Goal: Contribute content: Add original content to the website for others to see

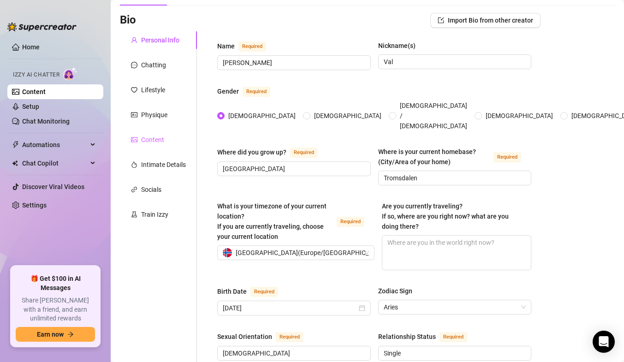
scroll to position [46, 0]
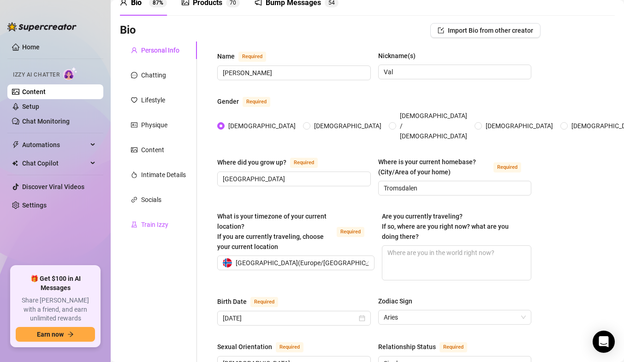
click at [152, 225] on div "Train Izzy" at bounding box center [154, 224] width 27 height 10
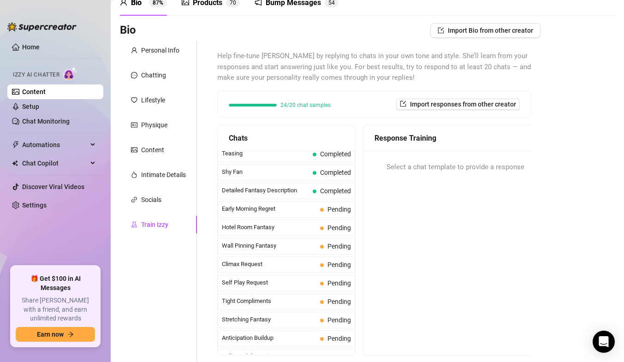
scroll to position [323, 0]
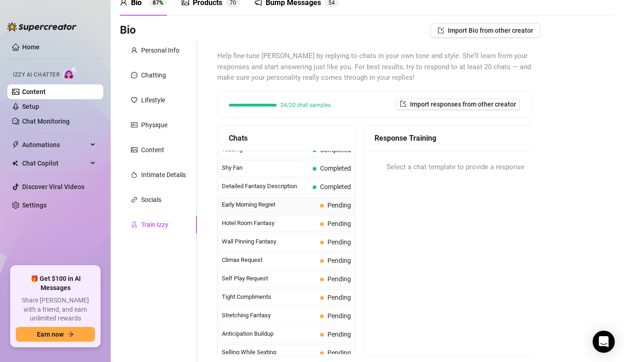
click at [268, 209] on span "Early Morning Regret" at bounding box center [269, 204] width 94 height 9
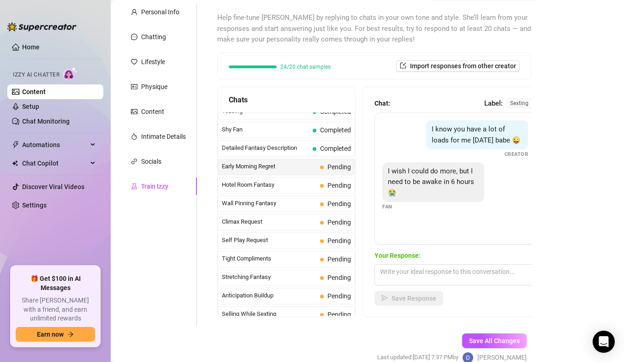
scroll to position [92, 0]
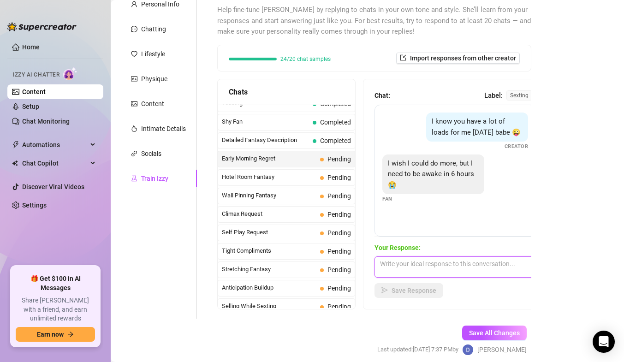
click at [499, 271] on textarea at bounding box center [454, 266] width 161 height 21
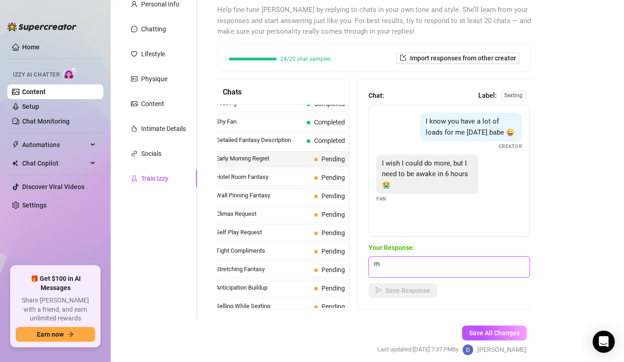
scroll to position [1, 0]
type textarea "m"
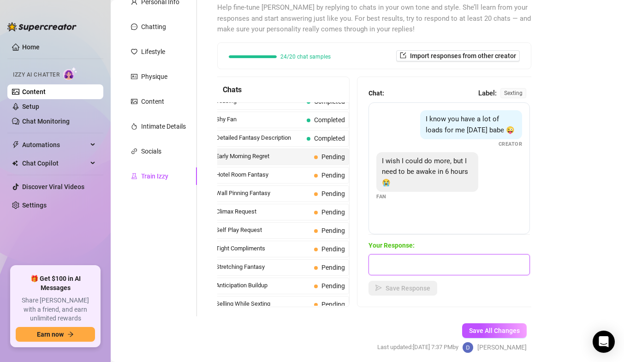
scroll to position [129, 0]
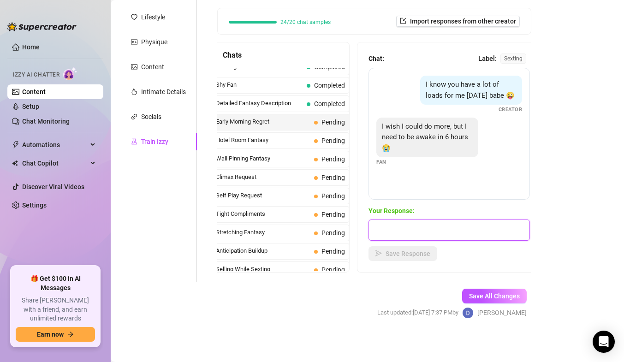
click at [371, 227] on textarea at bounding box center [448, 229] width 161 height 21
click at [371, 228] on textarea at bounding box center [448, 229] width 161 height 21
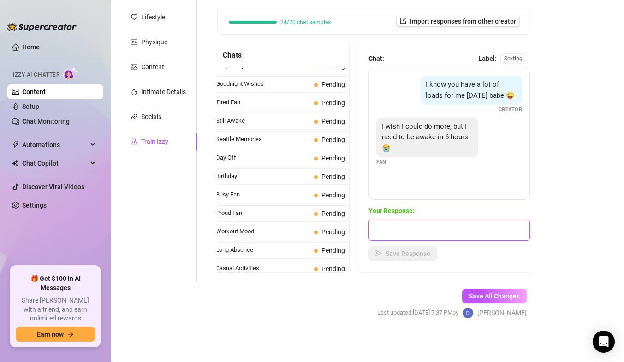
scroll to position [827, 0]
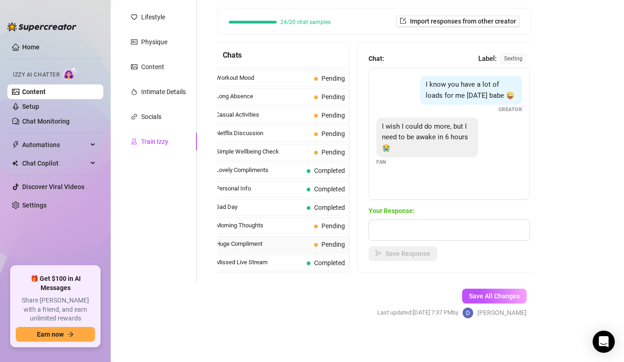
click at [272, 248] on span "Huge Compliment" at bounding box center [263, 243] width 94 height 9
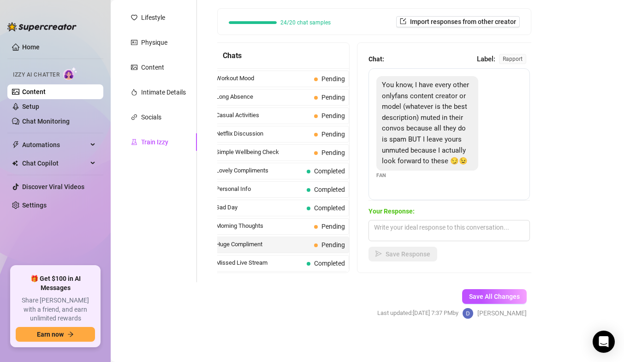
scroll to position [129, 0]
click at [401, 233] on textarea at bounding box center [448, 229] width 161 height 21
click at [286, 247] on span "Huge Compliment" at bounding box center [263, 243] width 94 height 9
click at [389, 227] on textarea at bounding box center [448, 229] width 161 height 21
paste textarea "The fact that you’re saying that means a lot to me, I haven’t heard much of tha…"
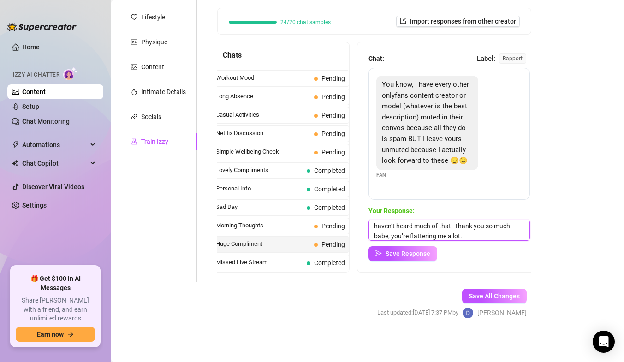
click at [372, 224] on textarea "The fact that you’re saying that means a lot to me, I haven’t heard much of tha…" at bounding box center [448, 229] width 161 height 21
click at [383, 233] on textarea "The fact that you’re saying that means a lot to me, I haven’t heard much of tha…" at bounding box center [448, 229] width 161 height 21
click at [384, 233] on textarea "The fact that you’re saying that means a lot to me, I haven’t heard much of tha…" at bounding box center [448, 229] width 161 height 21
type textarea "The fact that you’re saying that means a lot to me, I haven’t heard much of tha…"
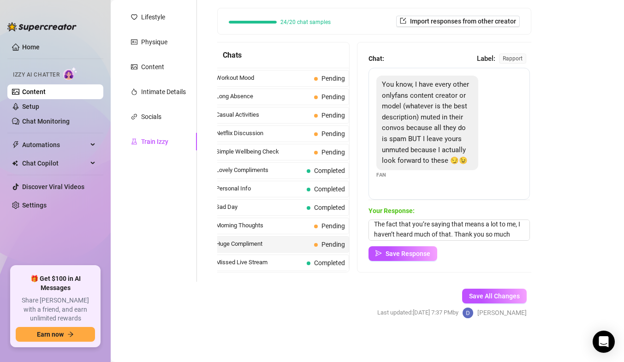
drag, startPoint x: 384, startPoint y: 233, endPoint x: 359, endPoint y: 300, distance: 71.6
click at [359, 300] on form "Personal Info Chatting Lifestyle Physique Content Intimate Details Socials Trai…" at bounding box center [330, 147] width 420 height 376
click at [386, 235] on textarea "The fact that you’re saying that means a lot to me, I haven’t heard much of tha…" at bounding box center [448, 229] width 161 height 21
click at [411, 255] on span "Save Response" at bounding box center [407, 253] width 45 height 7
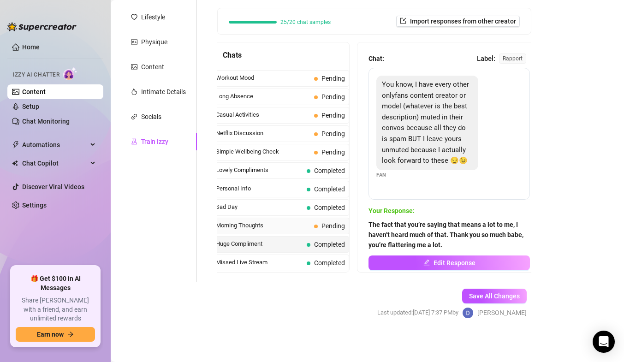
click at [297, 227] on span "Morning Thoughts" at bounding box center [263, 225] width 94 height 9
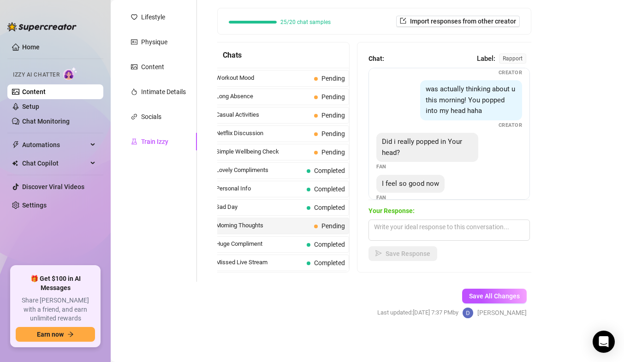
scroll to position [112, 0]
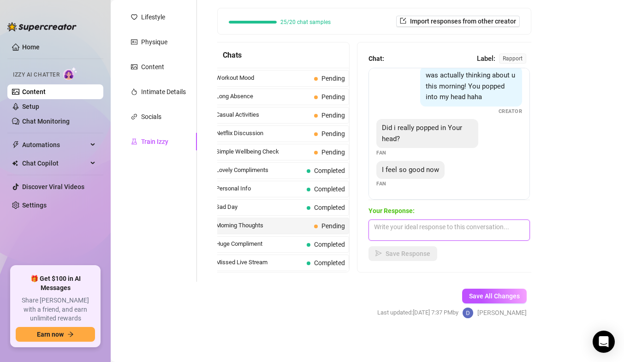
click at [394, 230] on textarea at bounding box center [448, 229] width 161 height 21
click at [400, 227] on textarea at bounding box center [448, 229] width 161 height 21
paste textarea "Perfect, because this morning we’re going to enjoy ourselves together"
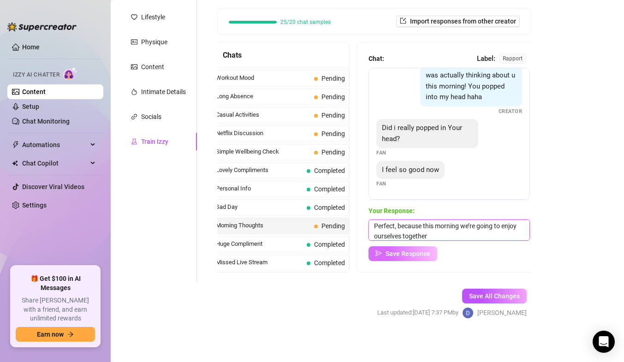
type textarea "Perfect, because this morning we’re going to enjoy ourselves together"
click at [413, 250] on span "Save Response" at bounding box center [407, 253] width 45 height 7
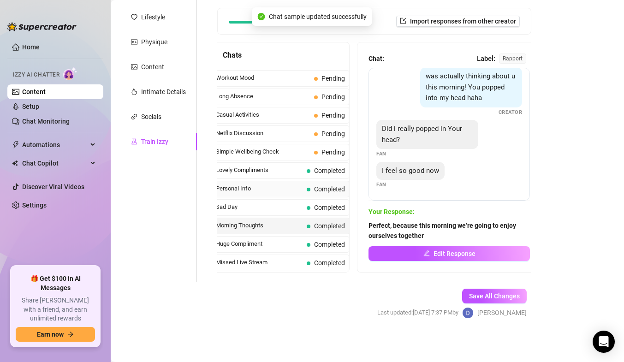
scroll to position [112, 0]
click at [287, 151] on span "Simple Wellbeing Check" at bounding box center [263, 151] width 94 height 9
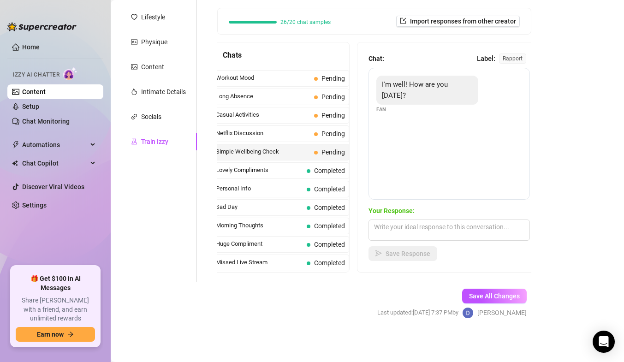
scroll to position [129, 0]
click at [415, 222] on textarea at bounding box center [448, 229] width 161 height 21
paste textarea "I’m feeling good too, thanks for asking, [DATE] I’m especially excited"
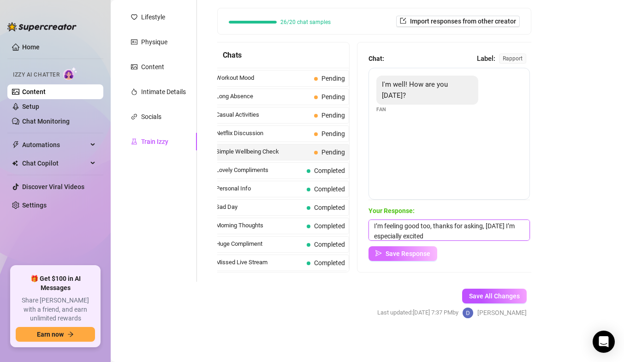
type textarea "I’m feeling good too, thanks for asking, [DATE] I’m especially excited"
click at [409, 253] on span "Save Response" at bounding box center [407, 253] width 45 height 7
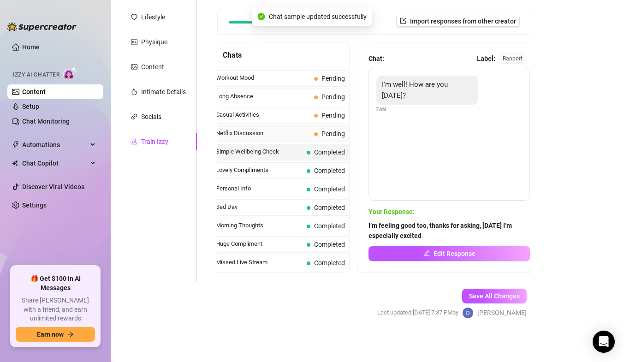
click at [286, 136] on span "Netflix Discussion" at bounding box center [263, 133] width 94 height 9
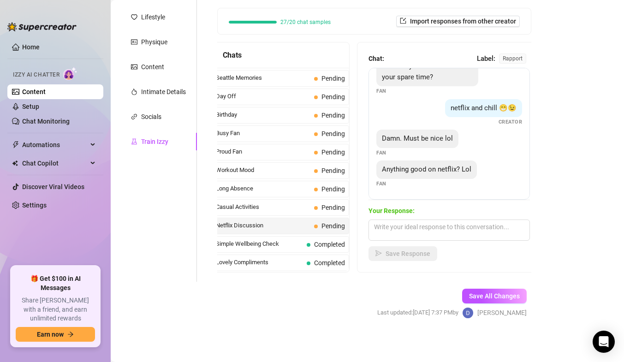
scroll to position [827, 0]
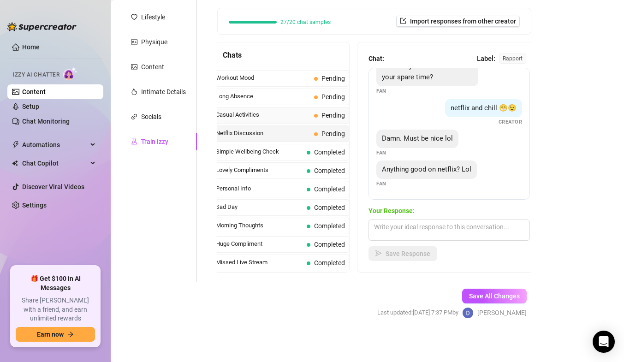
click at [260, 112] on span "Casual Activities" at bounding box center [263, 114] width 94 height 9
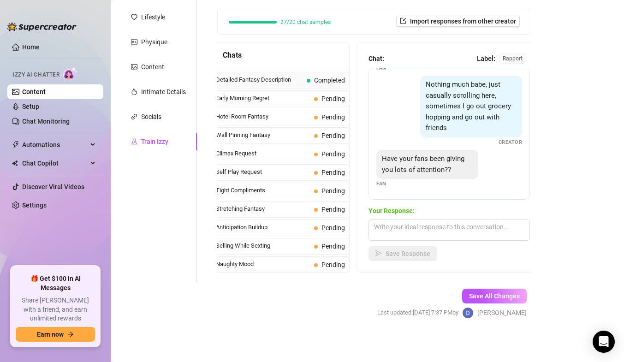
scroll to position [323, 0]
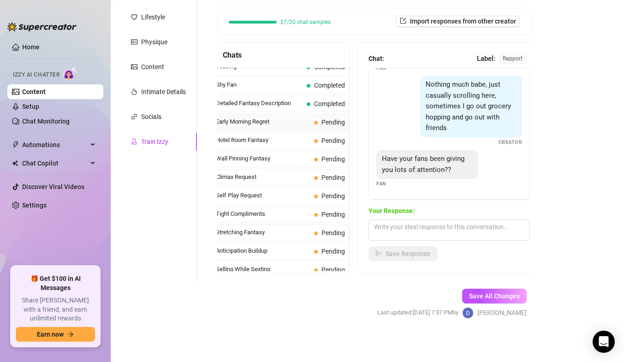
click at [289, 119] on span "Early Morning Regret" at bounding box center [263, 121] width 94 height 9
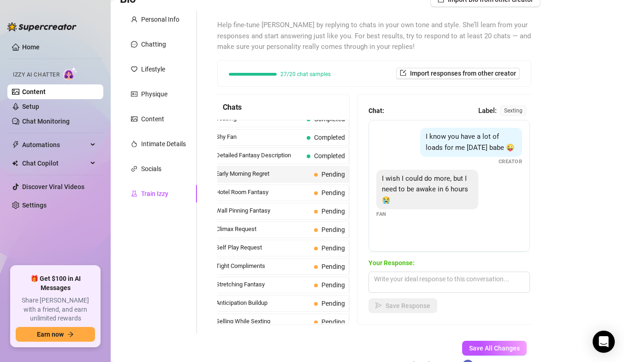
scroll to position [129, 0]
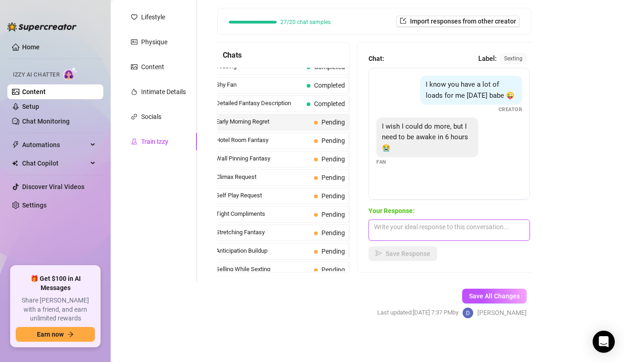
click at [416, 231] on textarea at bounding box center [448, 229] width 161 height 21
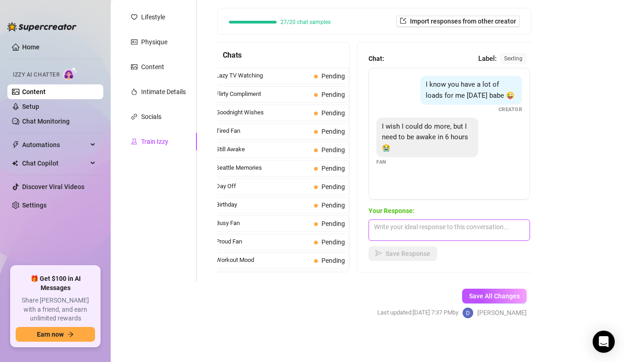
scroll to position [827, 0]
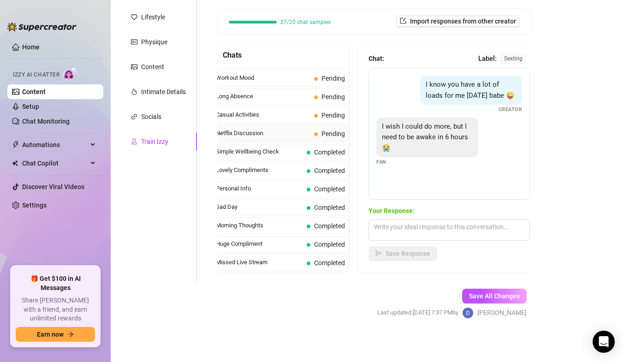
click at [282, 136] on span "Netflix Discussion" at bounding box center [263, 133] width 94 height 9
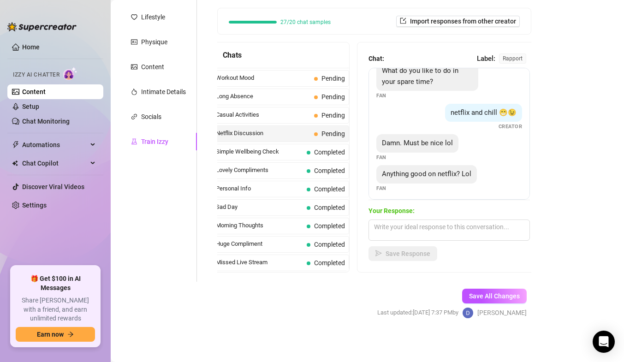
scroll to position [29, 0]
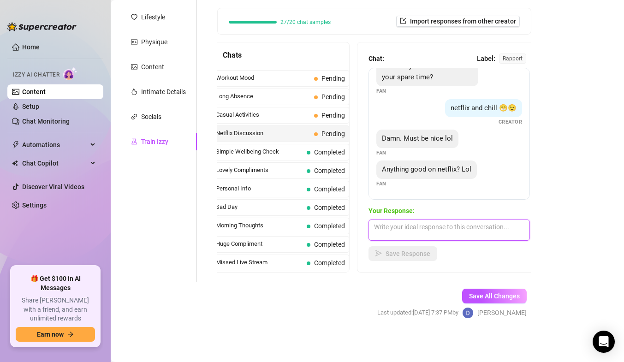
click at [394, 230] on textarea at bounding box center [448, 229] width 161 height 21
click at [428, 223] on textarea "always so" at bounding box center [448, 229] width 161 height 21
paste textarea "There’s always something good on Netflix. But then I want something extra when …"
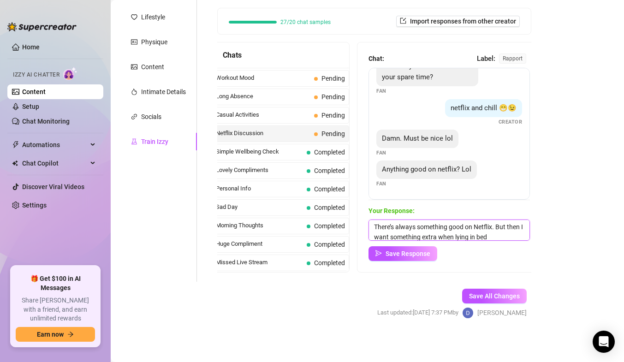
scroll to position [1, 0]
type textarea "There’s always something good on Netflix. But then I want something extra when …"
click at [413, 254] on span "Save Response" at bounding box center [407, 253] width 45 height 7
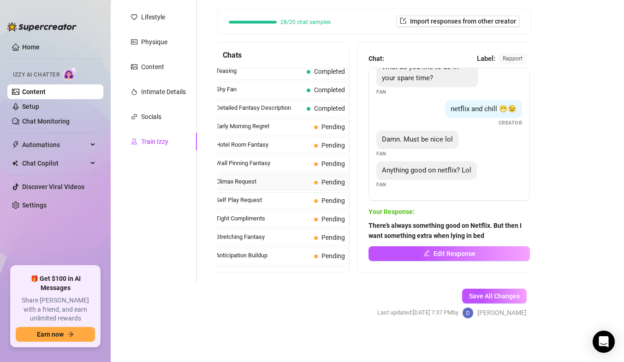
scroll to position [274, 0]
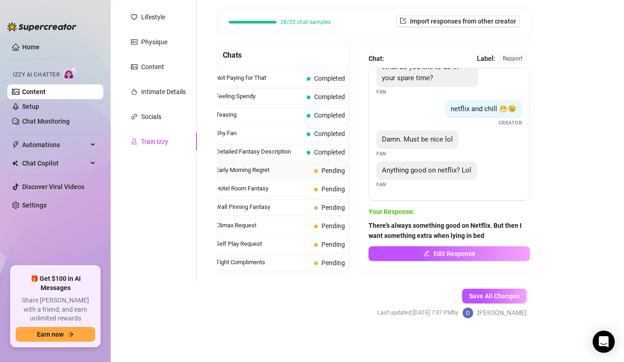
click at [289, 173] on span "Early Morning Regret" at bounding box center [263, 169] width 94 height 9
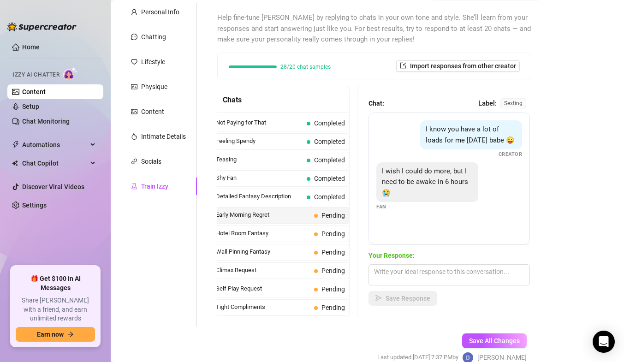
scroll to position [129, 0]
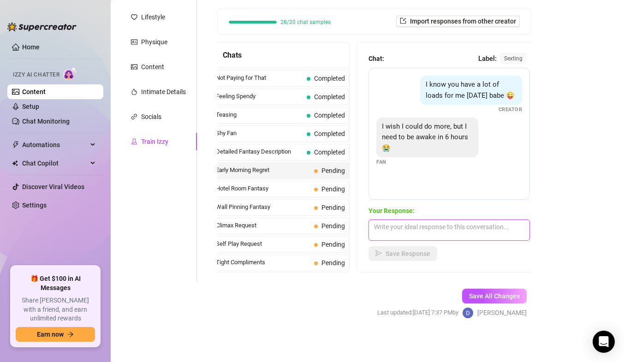
click at [401, 228] on textarea at bounding box center [448, 229] width 161 height 21
type textarea "l"
click at [405, 230] on textarea at bounding box center [448, 229] width 161 height 21
paste textarea "Let’s be quick, it’s always so exciting"
type textarea "Let’s be quick, it’s always so exciting"
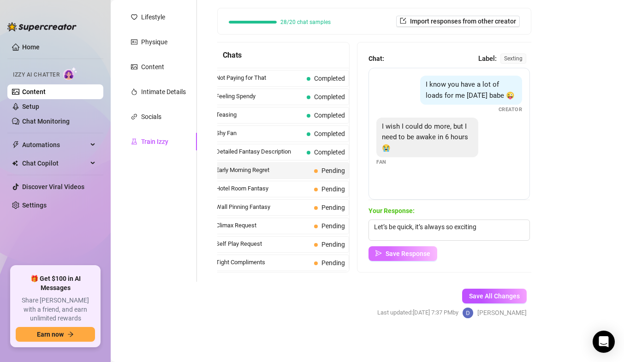
click at [411, 254] on span "Save Response" at bounding box center [407, 253] width 45 height 7
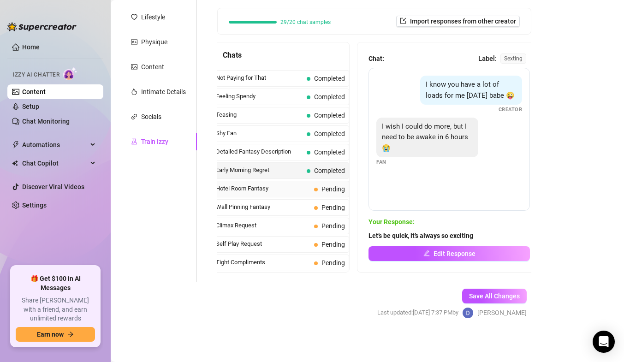
click at [294, 192] on span "Hotel Room Fantasy" at bounding box center [263, 188] width 94 height 9
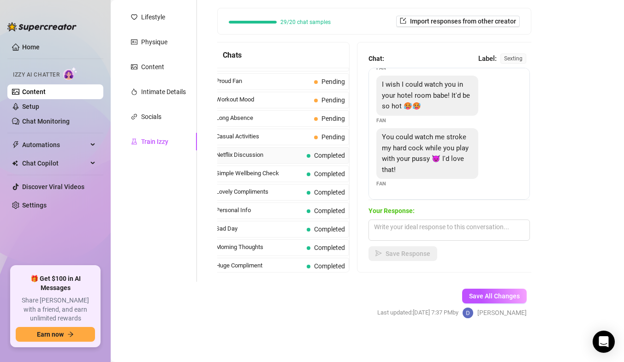
scroll to position [781, 0]
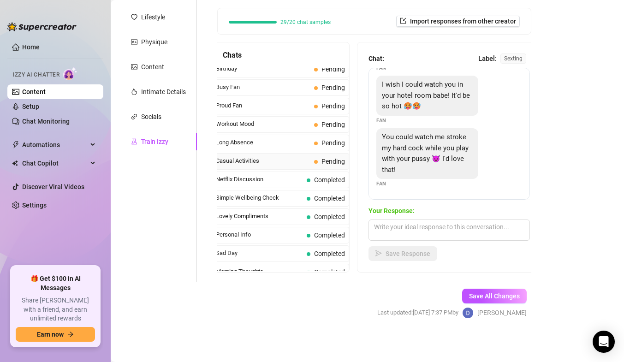
click at [275, 157] on span "Casual Activities" at bounding box center [263, 160] width 94 height 9
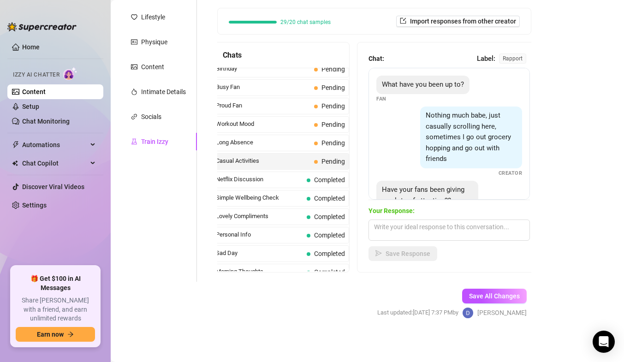
scroll to position [31, 0]
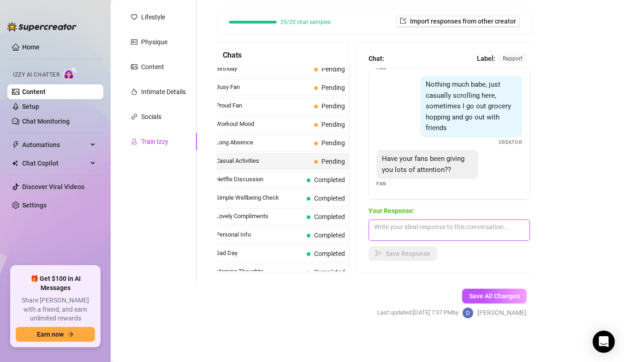
click at [450, 231] on textarea at bounding box center [448, 229] width 161 height 21
paste textarea "It’s been a bit slow, that’s why I was thinking of going out with some friends,…"
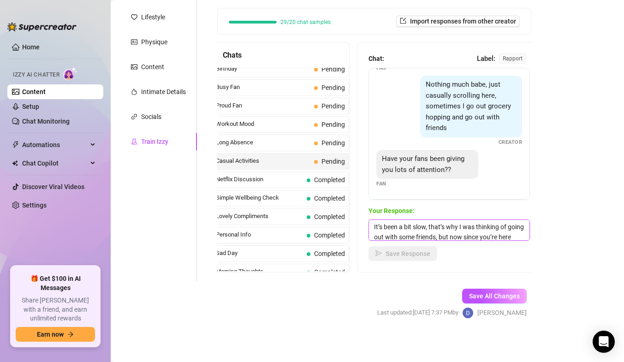
scroll to position [21, 0]
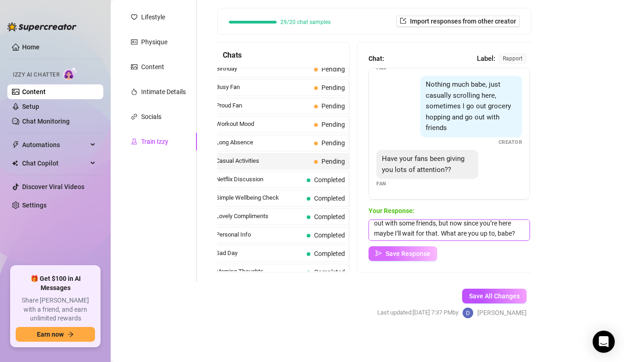
type textarea "It’s been a bit slow, that’s why I was thinking of going out with some friends,…"
click at [392, 253] on span "Save Response" at bounding box center [407, 253] width 45 height 7
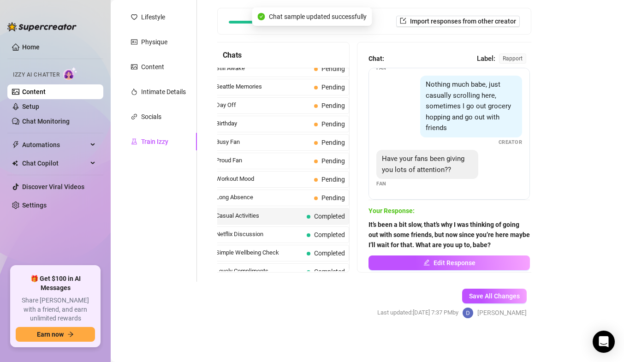
scroll to position [689, 0]
click at [277, 235] on span "Long Absence" at bounding box center [263, 234] width 94 height 9
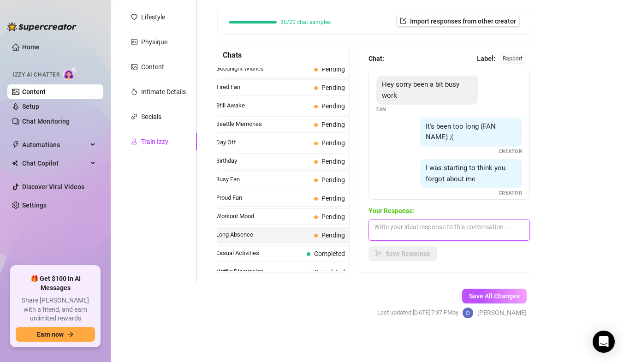
click at [456, 230] on textarea at bounding box center [448, 229] width 161 height 21
paste textarea "But thank God I was wrong, what’s been keeping you at work?"
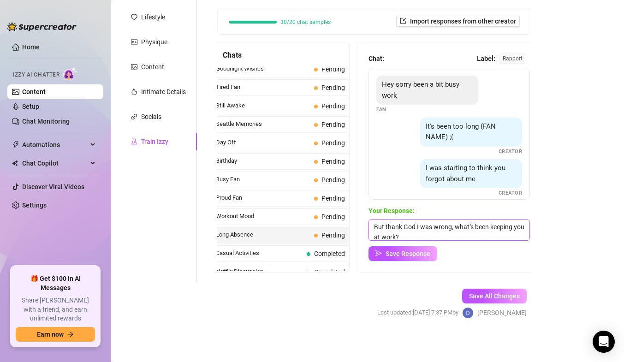
scroll to position [1, 0]
type textarea "But thank God I was wrong, what’s been keeping you at work?"
click at [390, 251] on span "Save Response" at bounding box center [407, 253] width 45 height 7
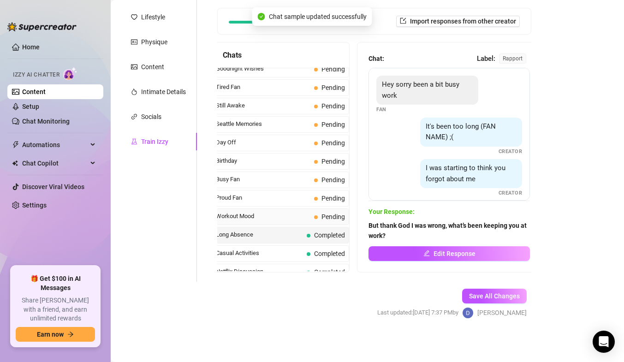
click at [278, 212] on span "Workout Mood" at bounding box center [263, 216] width 94 height 9
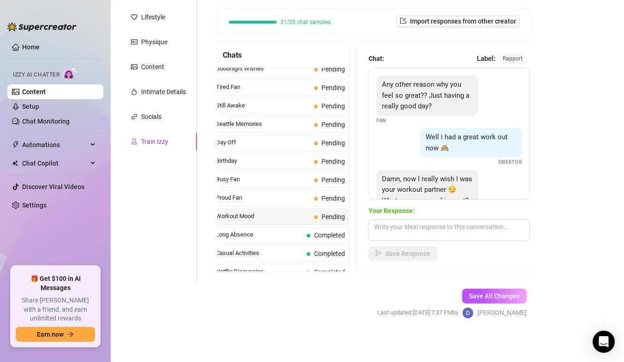
scroll to position [41, 0]
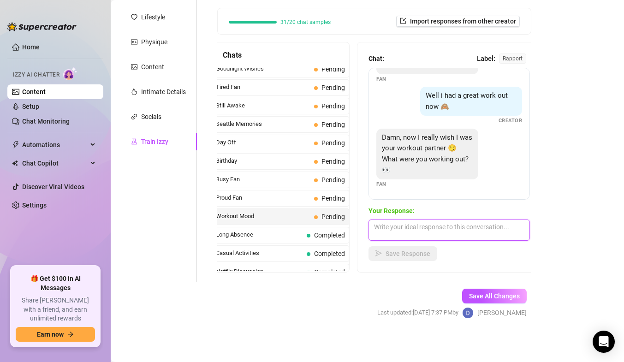
click at [409, 230] on textarea at bounding box center [448, 229] width 161 height 21
click at [389, 224] on textarea at bounding box center [448, 229] width 161 height 21
paste textarea "I worked out my butt and abs. Would you have liked to see me sweating at the gy…"
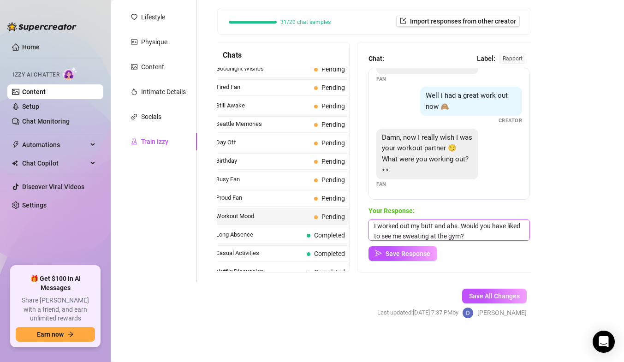
click at [431, 225] on textarea "I worked out my butt and abs. Would you have liked to see me sweating at the gy…" at bounding box center [448, 229] width 161 height 21
type textarea "I worked out my ass and abs. Would you have liked to see me sweating at the gym?"
click at [410, 253] on span "Save Response" at bounding box center [407, 253] width 45 height 7
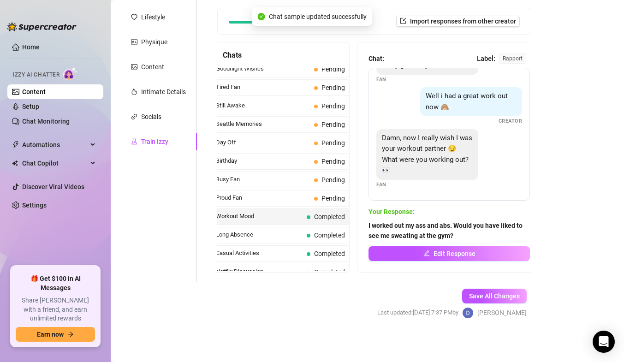
scroll to position [41, 0]
click at [259, 196] on span "Proud Fan" at bounding box center [263, 197] width 94 height 9
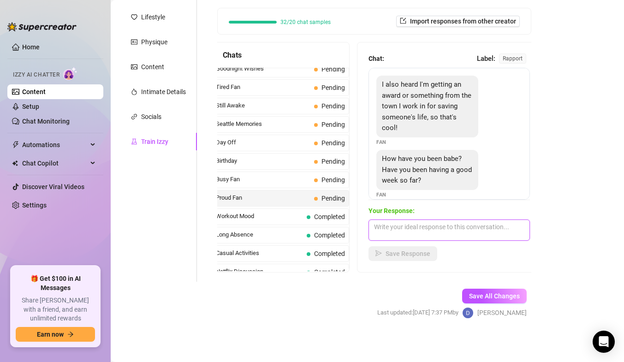
click at [448, 228] on textarea at bounding box center [448, 229] width 161 height 21
click at [401, 224] on textarea at bounding box center [448, 229] width 161 height 21
paste textarea "My [DEMOGRAPHIC_DATA], have you saved some lives? That’s absolutely amazing. Ev…"
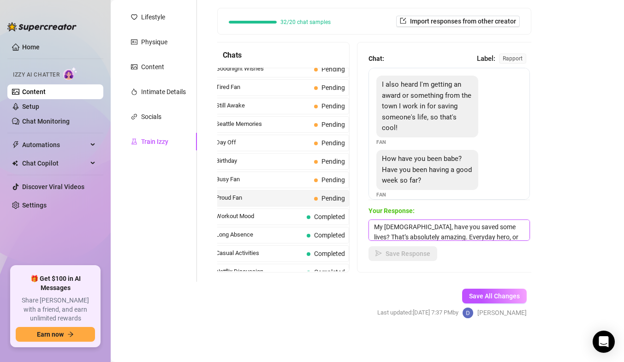
scroll to position [21, 0]
type textarea "My [DEMOGRAPHIC_DATA], have you saved some lives? That’s absolutely amazing. Ev…"
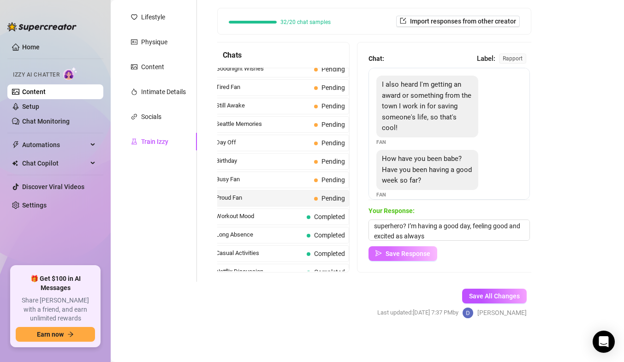
click at [406, 251] on span "Save Response" at bounding box center [407, 253] width 45 height 7
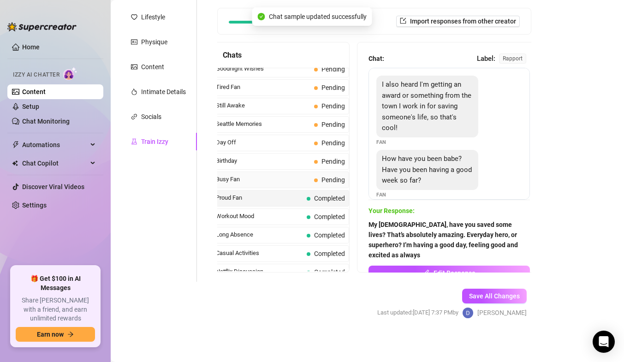
click at [282, 177] on span "Busy Fan" at bounding box center [263, 179] width 94 height 9
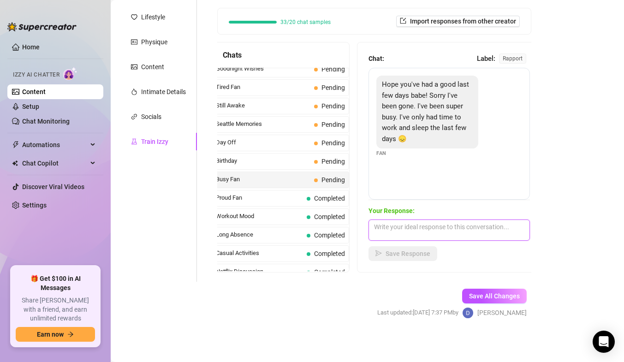
click at [451, 226] on textarea at bounding box center [448, 229] width 161 height 21
click at [407, 228] on textarea at bounding box center [448, 229] width 161 height 21
paste textarea "That’s great you have time now to relax with me, now we can enjoy ourselves tog…"
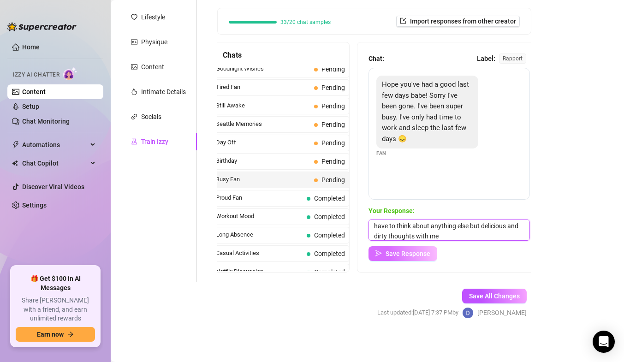
type textarea "That’s great you have time now to relax with me, now we can enjoy ourselves tog…"
click at [405, 251] on span "Save Response" at bounding box center [407, 253] width 45 height 7
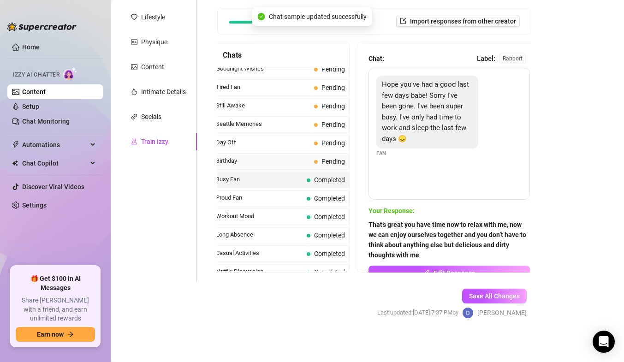
click at [265, 158] on span "Birthday" at bounding box center [263, 160] width 94 height 9
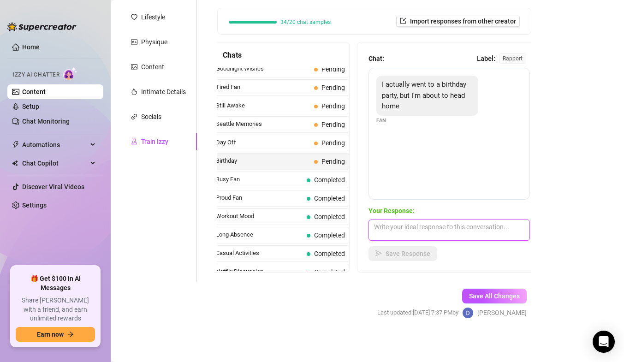
click at [401, 226] on textarea at bounding box center [448, 229] width 161 height 21
paste textarea "So nice, when you get home we can celebrate the evening together just the two o…"
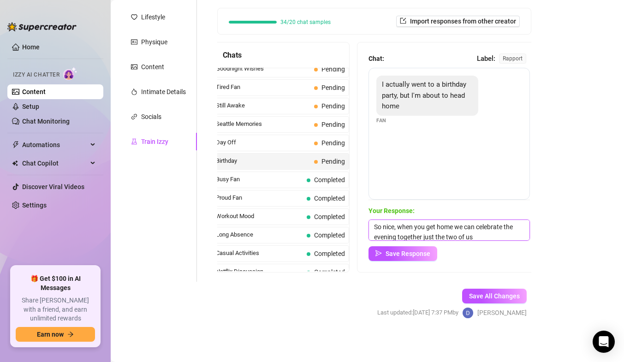
scroll to position [1, 0]
type textarea "So nice, when you get home we can celebrate the evening together just the two o…"
click at [409, 253] on span "Save Response" at bounding box center [407, 253] width 45 height 7
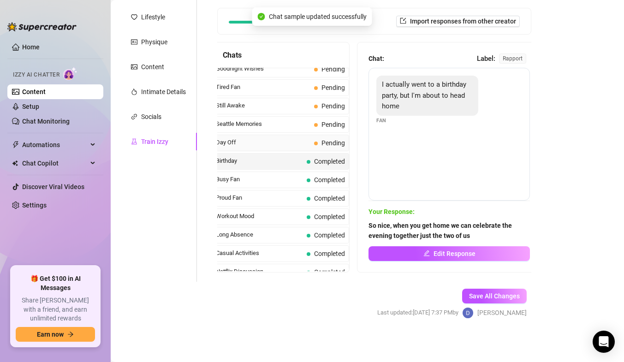
click at [274, 141] on span "Day Off" at bounding box center [263, 142] width 94 height 9
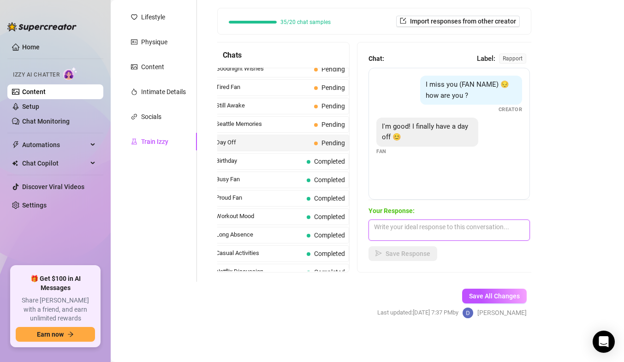
click at [419, 222] on textarea at bounding box center [448, 229] width 161 height 21
paste textarea "Perfect, then we can finally enjoy ourselves"
type textarea "Perfect, then we can finally enjoy ourselves"
click at [419, 252] on span "Save Response" at bounding box center [407, 253] width 45 height 7
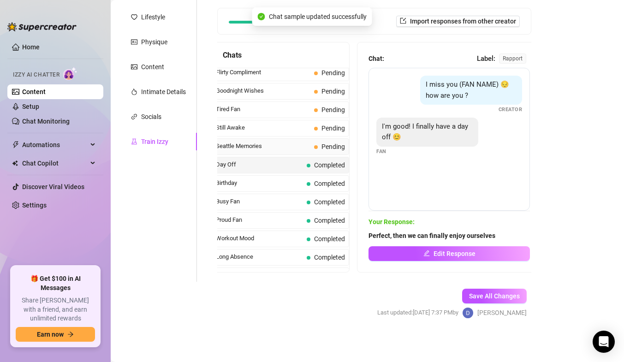
scroll to position [643, 0]
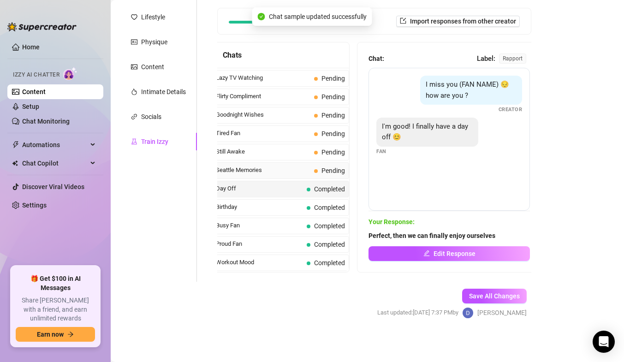
click at [288, 170] on span "Seattle Memories" at bounding box center [263, 169] width 94 height 9
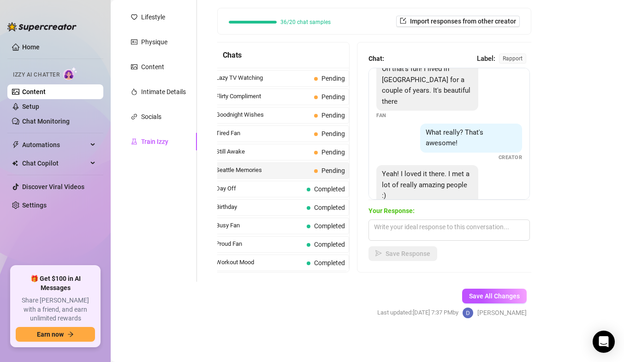
scroll to position [31, 0]
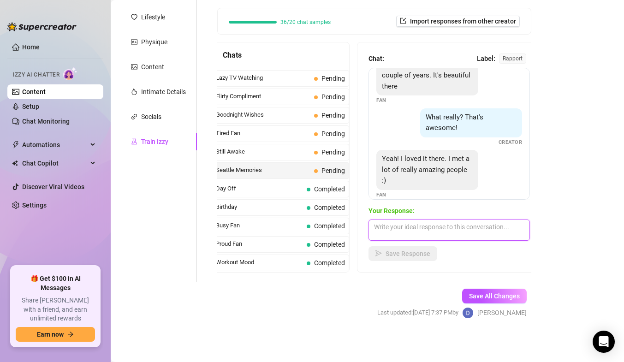
click at [413, 230] on textarea at bounding box center [448, 229] width 161 height 21
paste textarea "What was it that made you move from there?"
type textarea "What was it that made you move from there?"
click at [410, 255] on span "Save Response" at bounding box center [407, 253] width 45 height 7
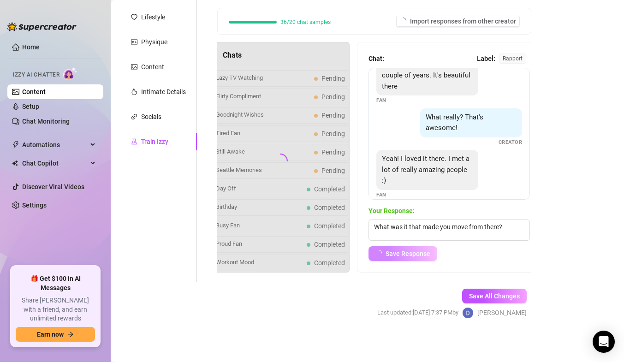
scroll to position [0, 0]
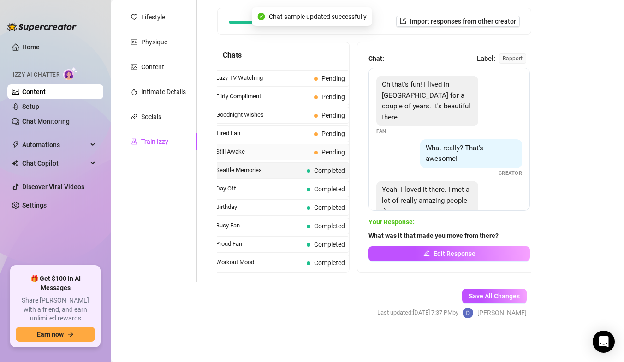
click at [259, 153] on span "Still Awake" at bounding box center [263, 151] width 94 height 9
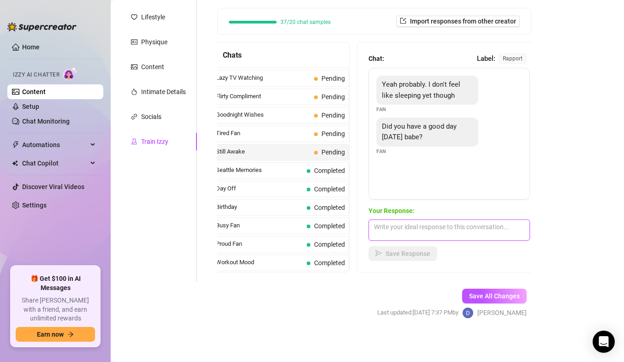
click at [419, 230] on textarea at bounding box center [448, 229] width 161 height 21
paste textarea "I don’t want to sleep either, yes my day has been nice. What is it that makes y…"
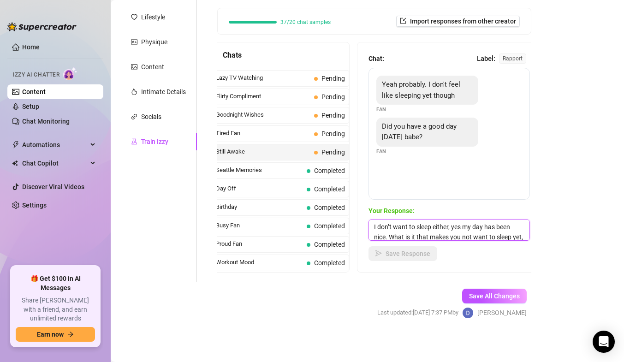
scroll to position [11, 0]
type textarea "I don’t want to sleep either, yes my day has been nice. What is it that makes y…"
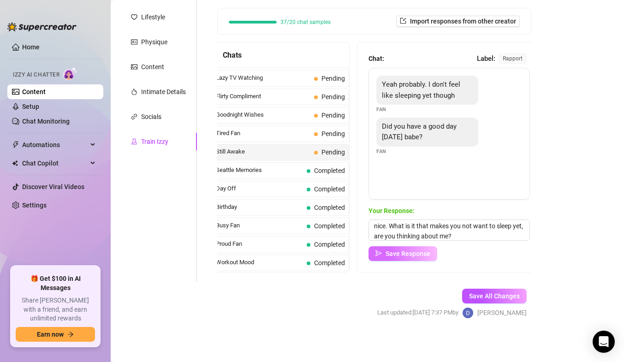
click at [418, 255] on span "Save Response" at bounding box center [407, 253] width 45 height 7
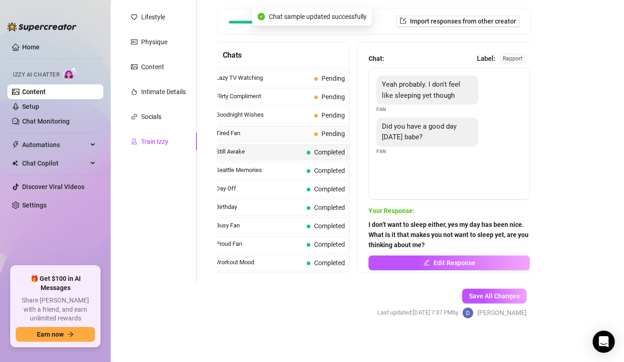
click at [274, 136] on span "Tired Fan" at bounding box center [263, 133] width 94 height 9
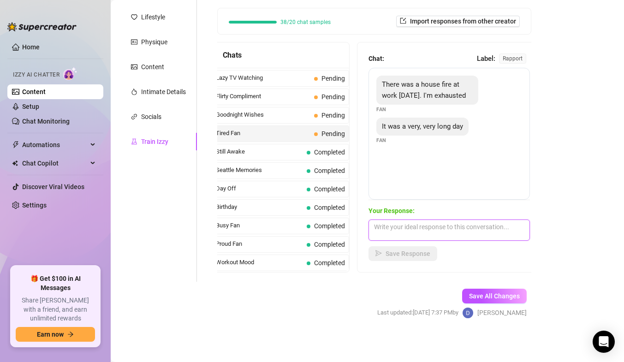
click at [415, 232] on textarea at bounding box center [448, 229] width 161 height 21
paste textarea "I believe that, a fire is no joke. Now you’re here so we can relax together and…"
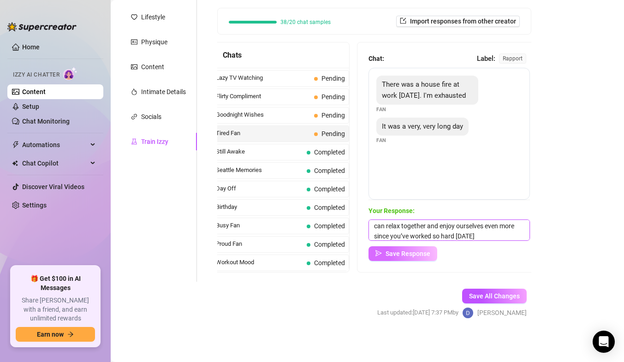
type textarea "I believe that, a fire is no joke. Now you’re here so we can relax together and…"
click at [423, 255] on span "Save Response" at bounding box center [407, 253] width 45 height 7
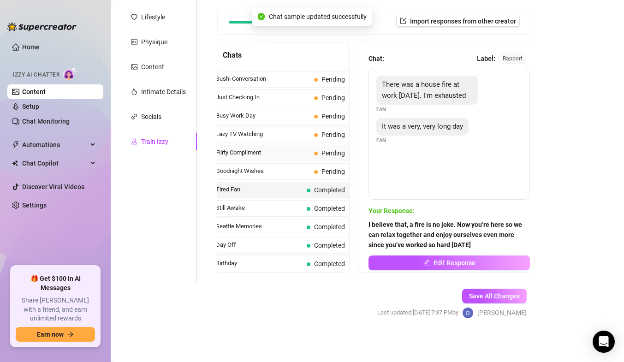
scroll to position [551, 0]
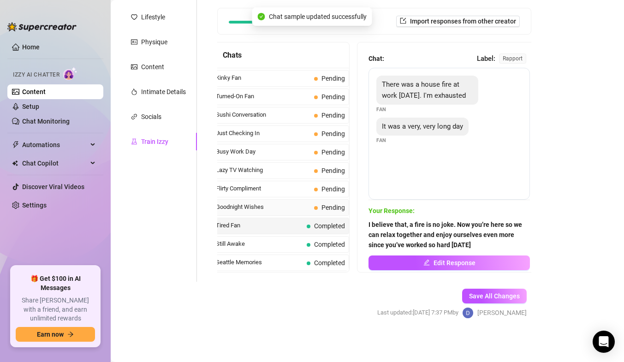
click at [276, 205] on span "Goodnight Wishes" at bounding box center [263, 206] width 94 height 9
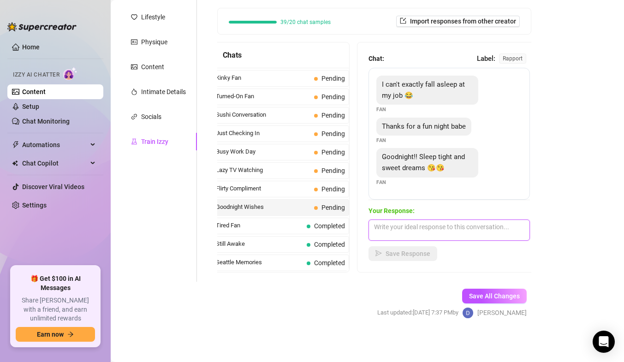
click at [418, 225] on textarea at bounding box center [448, 229] width 161 height 21
paste textarea "Good night babe, I’ll see you again [DATE]"
type textarea "Good night babe, I’ll see you again [DATE]"
click at [403, 251] on span "Save Response" at bounding box center [407, 253] width 45 height 7
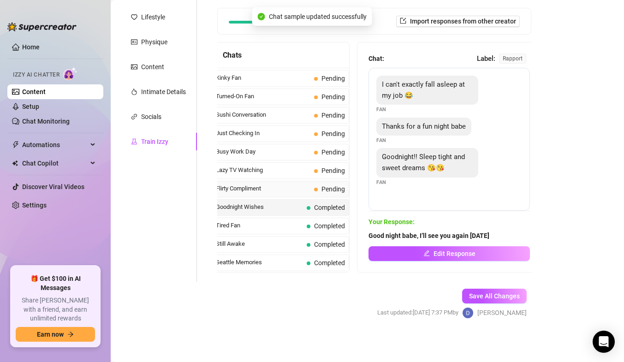
click at [267, 186] on span "Flirty Compliment" at bounding box center [263, 188] width 94 height 9
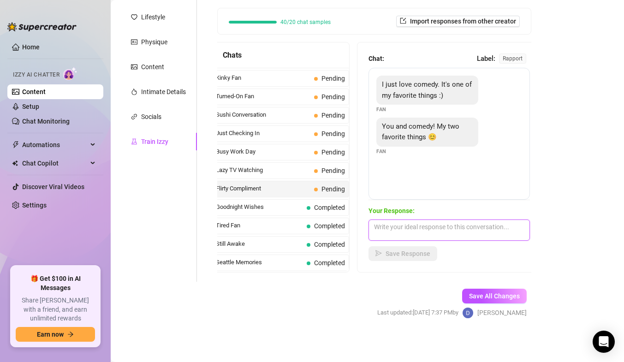
click at [391, 225] on textarea at bounding box center [448, 229] width 161 height 21
paste textarea "That’s so sweet of you, you’re my favorite too babe"
type textarea "That’s so sweet of you, you’re my favorite too babe"
click at [413, 254] on span "Save Response" at bounding box center [407, 253] width 45 height 7
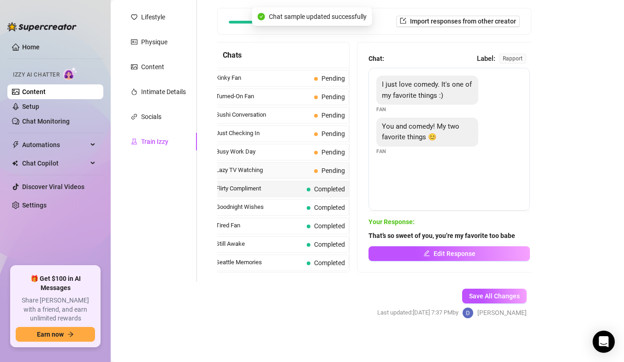
click at [270, 172] on span "Lazy TV Watching" at bounding box center [263, 169] width 94 height 9
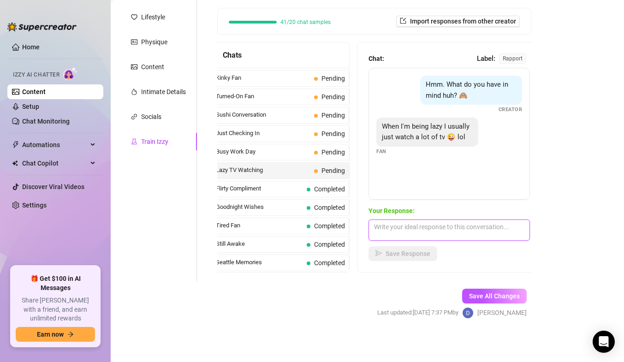
click at [396, 231] on textarea at bounding box center [448, 229] width 161 height 21
paste textarea "I have an idea, how about looking at me instead of watching TV so much? Do you …"
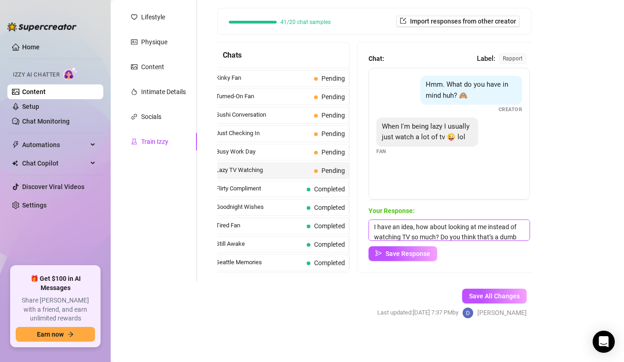
scroll to position [11, 0]
type textarea "I have an idea, how about looking at me instead of watching TV so much? Do you …"
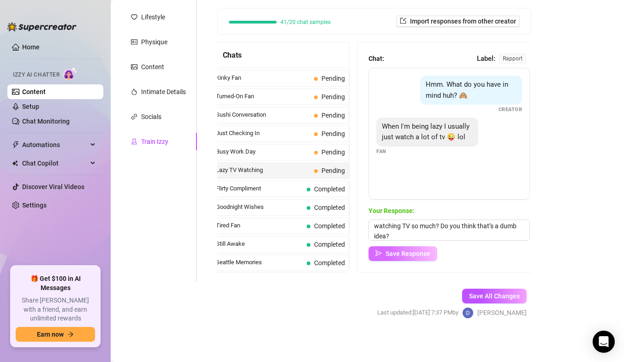
click at [400, 254] on span "Save Response" at bounding box center [407, 253] width 45 height 7
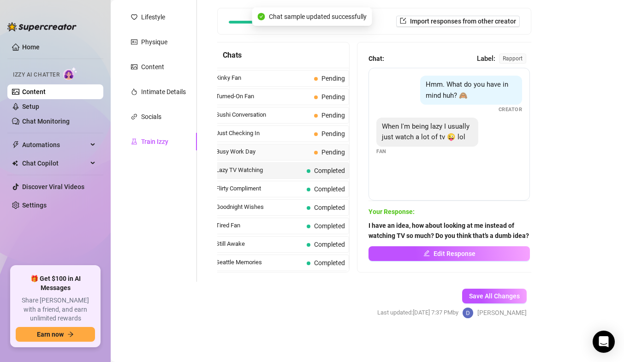
click at [259, 151] on span "Busy Work Day" at bounding box center [263, 151] width 94 height 9
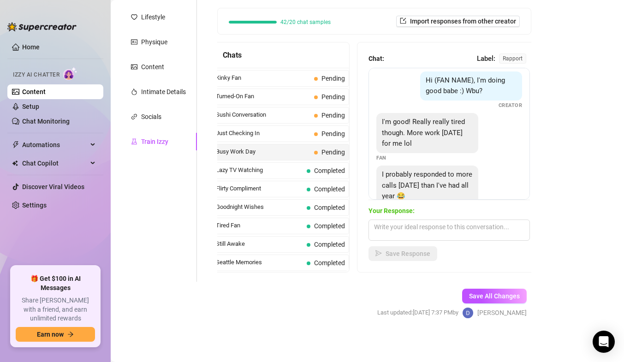
scroll to position [72, 0]
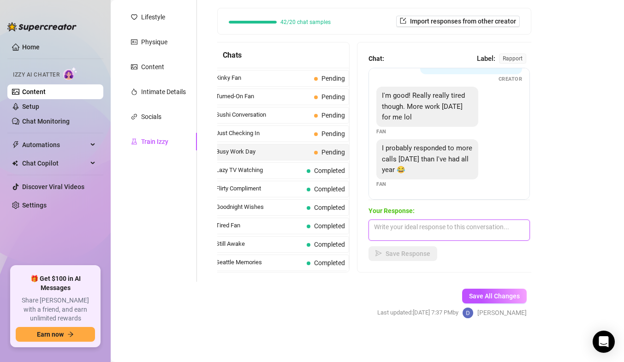
click at [460, 230] on textarea at bounding box center [448, 229] width 161 height 21
paste textarea "So good that you’re here now, so we can relax together and enjoy ourselves"
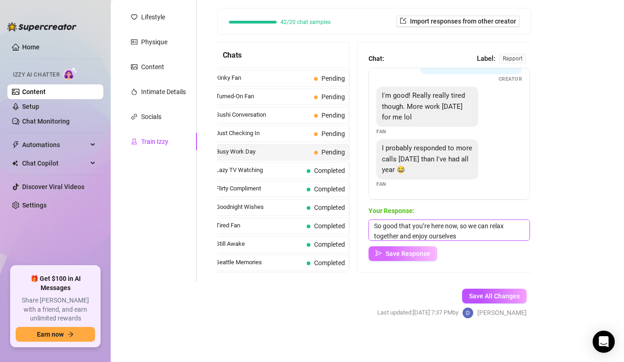
type textarea "So good that you’re here now, so we can relax together and enjoy ourselves"
click at [410, 252] on span "Save Response" at bounding box center [407, 253] width 45 height 7
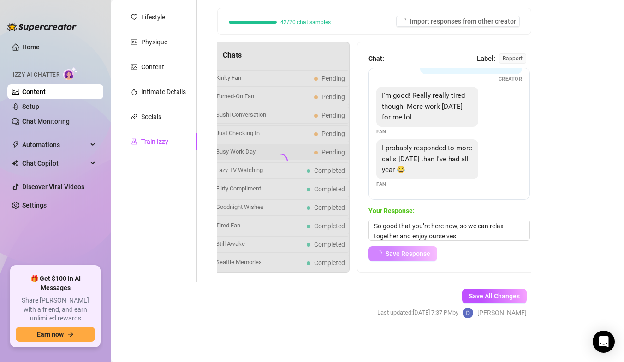
scroll to position [71, 0]
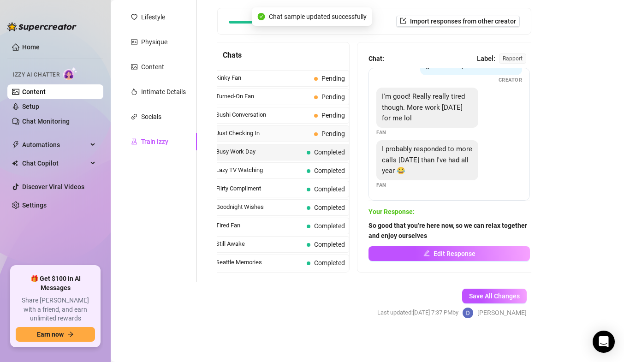
click at [257, 130] on span "Just Checking In" at bounding box center [263, 133] width 94 height 9
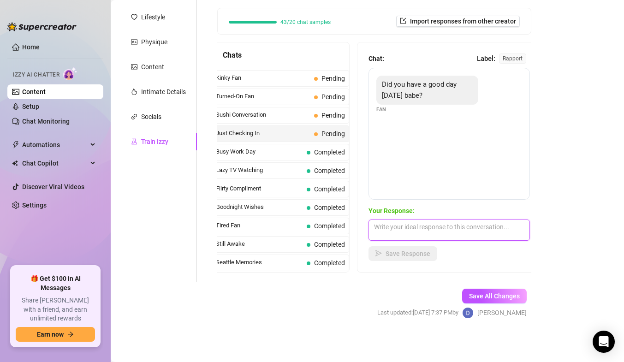
click at [427, 232] on textarea at bounding box center [448, 229] width 161 height 21
paste textarea "Had an amazing day, what about you babe?"
type textarea "Had an amazing day, what about you babe?"
click at [417, 252] on span "Save Response" at bounding box center [407, 253] width 45 height 7
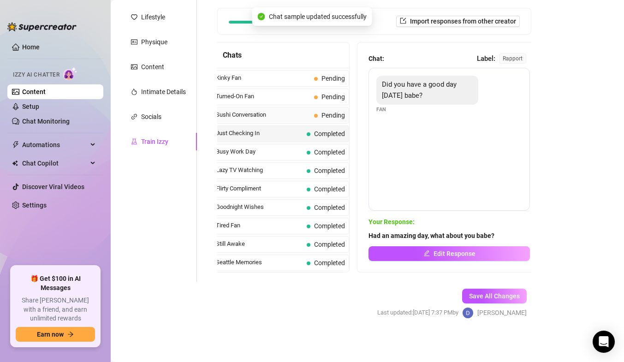
click at [279, 115] on span "Sushi Conversation" at bounding box center [263, 114] width 94 height 9
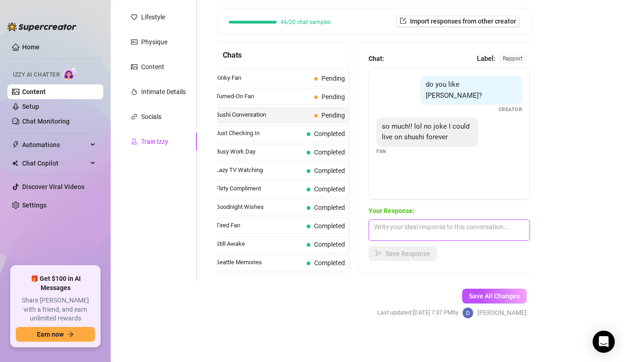
click at [397, 226] on textarea at bounding box center [448, 229] width 161 height 21
paste textarea "Could you really do that? Is it that you love fresh other things or is it just …"
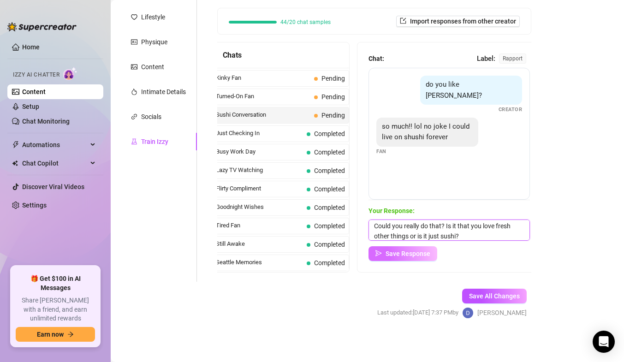
type textarea "Could you really do that? Is it that you love fresh other things or is it just …"
click at [407, 251] on span "Save Response" at bounding box center [407, 253] width 45 height 7
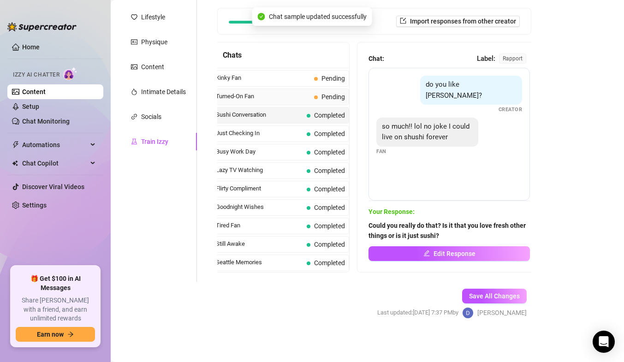
scroll to position [505, 0]
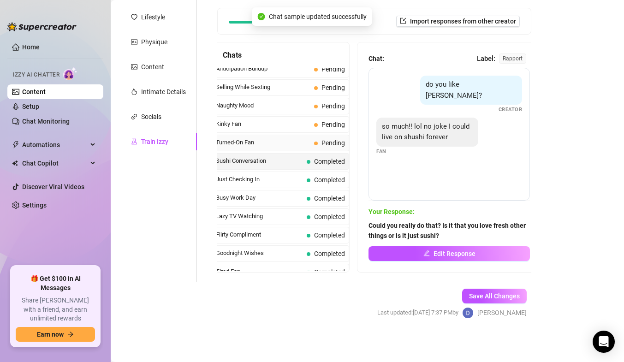
click at [268, 140] on span "Turned-On Fan" at bounding box center [263, 142] width 94 height 9
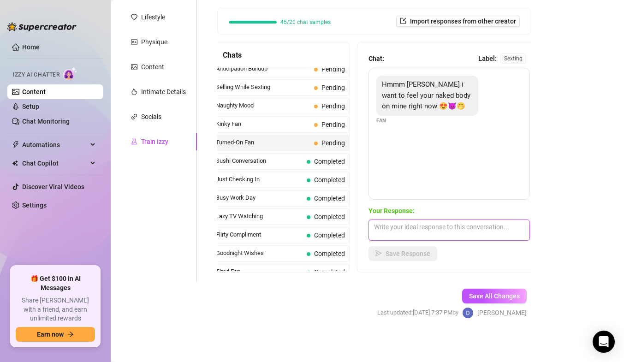
click at [389, 229] on textarea at bounding box center [448, 229] width 161 height 21
paste textarea "Let’s go deeper into that fantasy and let’s play together"
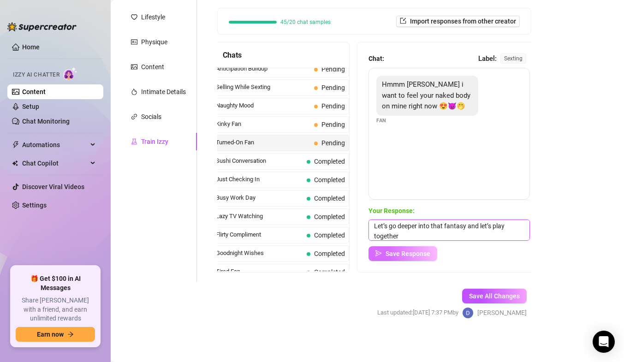
type textarea "Let’s go deeper into that fantasy and let’s play together"
click at [383, 249] on button "Save Response" at bounding box center [402, 253] width 69 height 15
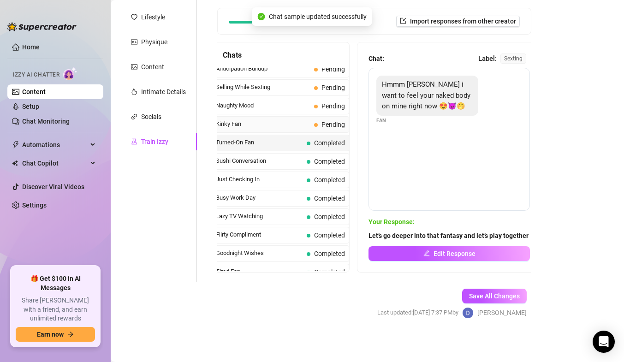
click at [271, 126] on span "Kinky Fan" at bounding box center [263, 123] width 94 height 9
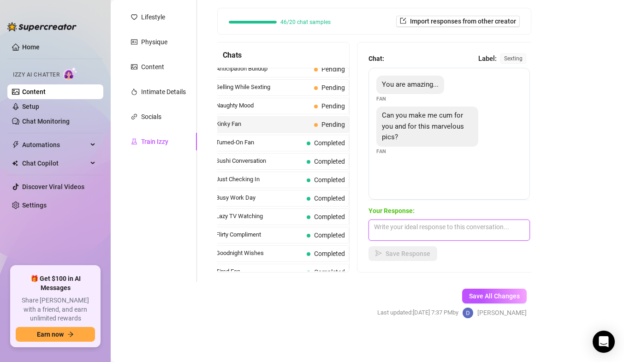
click at [421, 233] on textarea at bounding box center [448, 229] width 161 height 21
paste textarea "I can make you do much more than that, I can make you feel so amazing that you’…"
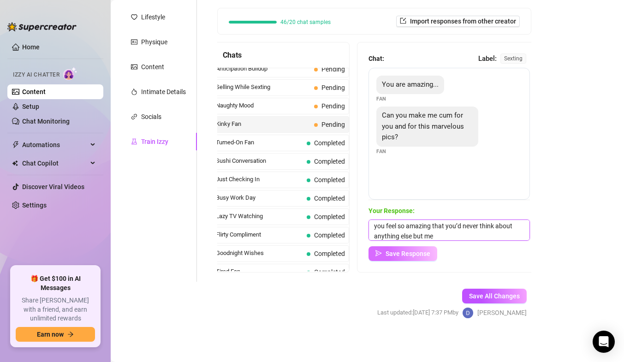
type textarea "I can make you do much more than that, I can make you feel so amazing that you’…"
click at [413, 254] on span "Save Response" at bounding box center [407, 253] width 45 height 7
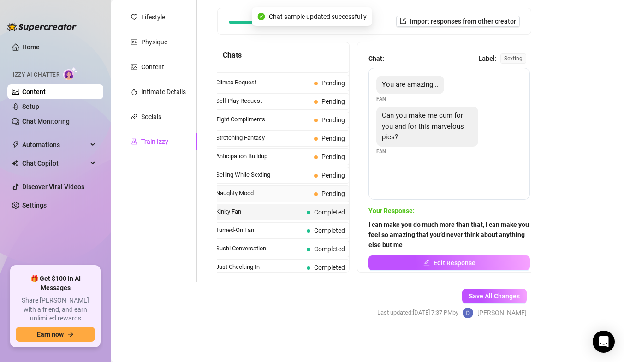
scroll to position [413, 0]
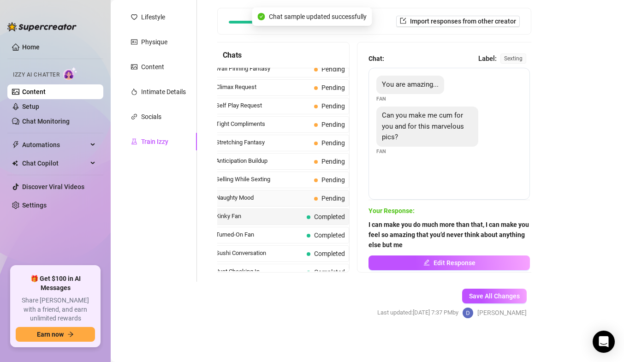
click at [283, 197] on span "Naughty Mood" at bounding box center [263, 197] width 94 height 9
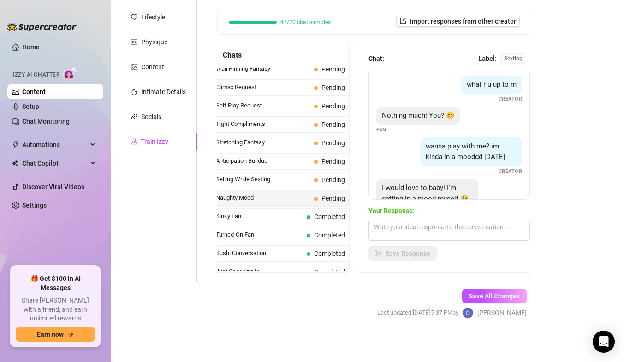
scroll to position [40, 0]
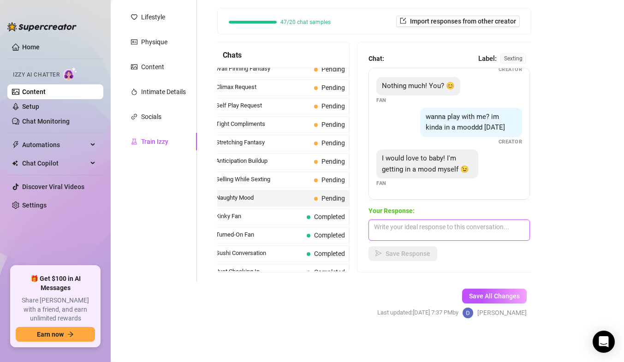
click at [399, 224] on textarea at bounding box center [448, 229] width 161 height 21
paste textarea "Perfect, exactly what I was waiting for, should we start slowly or go straight …"
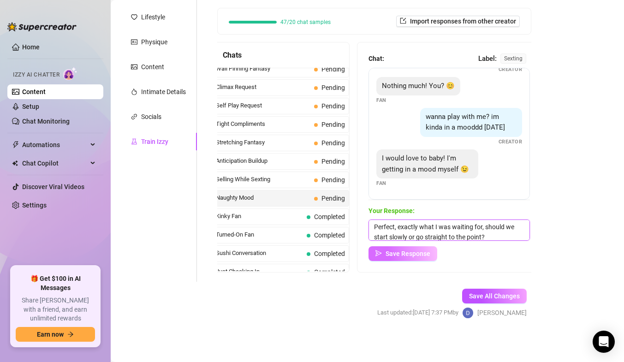
scroll to position [1, 0]
type textarea "Perfect, exactly what I was waiting for, should we start slowly or go straight …"
click at [397, 256] on span "Save Response" at bounding box center [407, 253] width 45 height 7
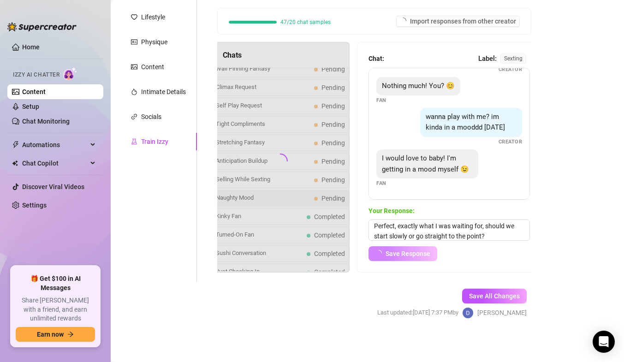
scroll to position [39, 0]
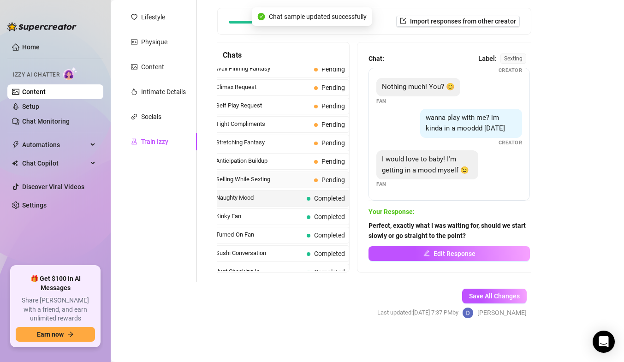
click at [272, 175] on span "Selling While Sexting" at bounding box center [263, 179] width 94 height 9
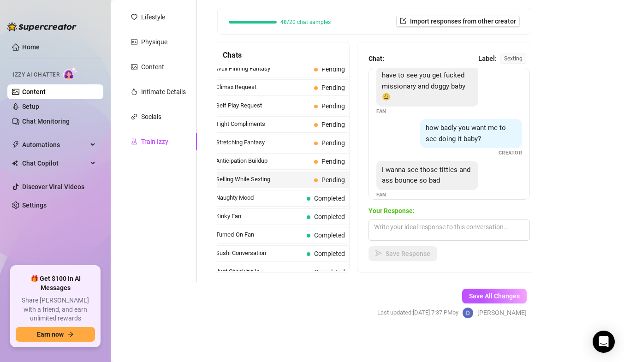
scroll to position [20, 0]
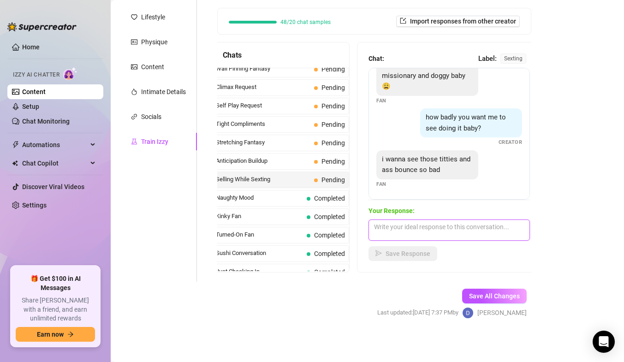
click at [400, 229] on textarea at bounding box center [448, 229] width 161 height 21
paste textarea "Then I have the perfect thing for you, you’re going to love this"
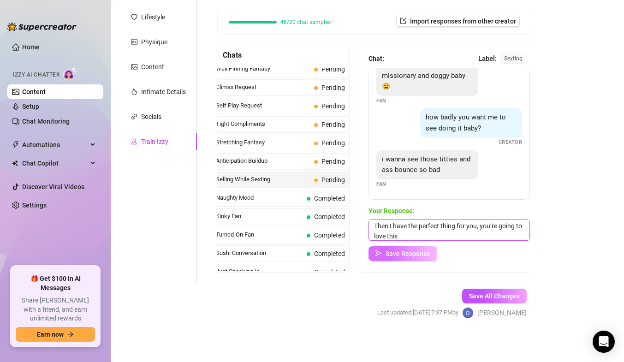
type textarea "Then I have the perfect thing for you, you’re going to love this"
click at [405, 256] on span "Save Response" at bounding box center [407, 253] width 45 height 7
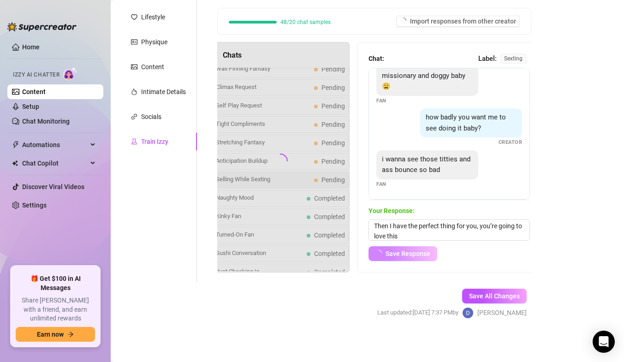
scroll to position [19, 0]
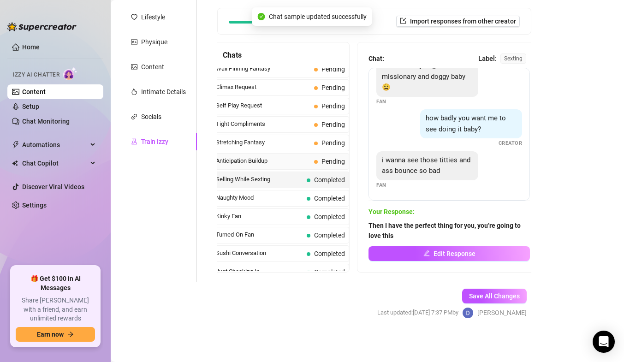
click at [277, 156] on span "Anticipation Buildup" at bounding box center [263, 160] width 94 height 9
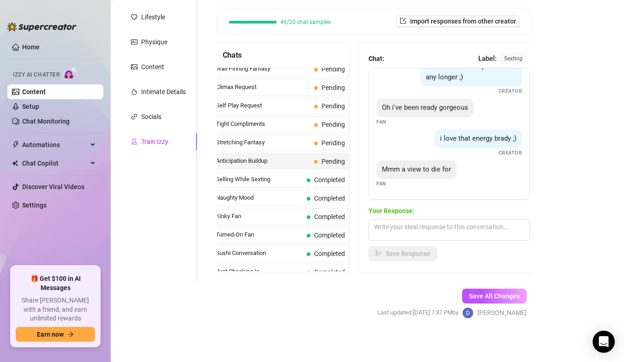
scroll to position [60, 0]
click at [461, 233] on textarea at bounding box center [448, 229] width 161 height 21
paste textarea "And also a view to live for, there’s so much more to come"
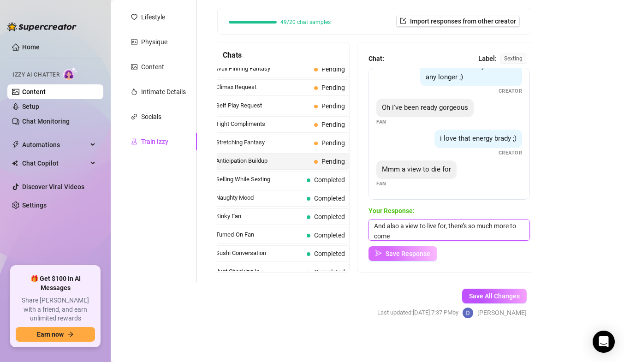
type textarea "And also a view to live for, there’s so much more to come"
click at [407, 254] on span "Save Response" at bounding box center [407, 253] width 45 height 7
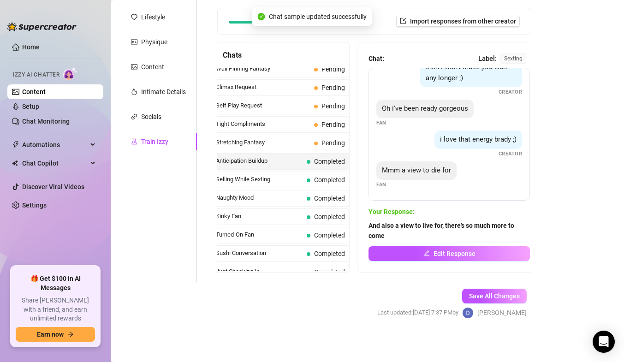
scroll to position [59, 0]
click at [299, 142] on span "Stretching Fantasy" at bounding box center [263, 142] width 94 height 9
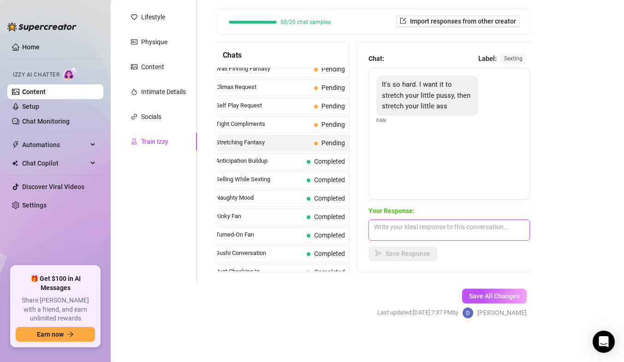
click at [440, 227] on textarea at bounding box center [448, 229] width 161 height 21
paste textarea "You dirty boy, I can show you how much you want it"
type textarea "You dirty boy, I can show you how much you want it"
click at [406, 253] on span "Save Response" at bounding box center [407, 253] width 45 height 7
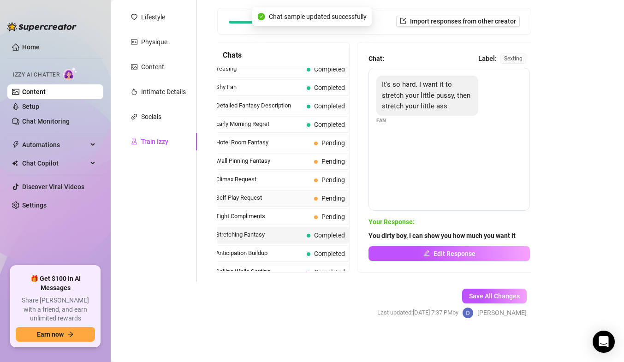
scroll to position [320, 0]
click at [261, 217] on span "Tight Compliments" at bounding box center [263, 216] width 94 height 9
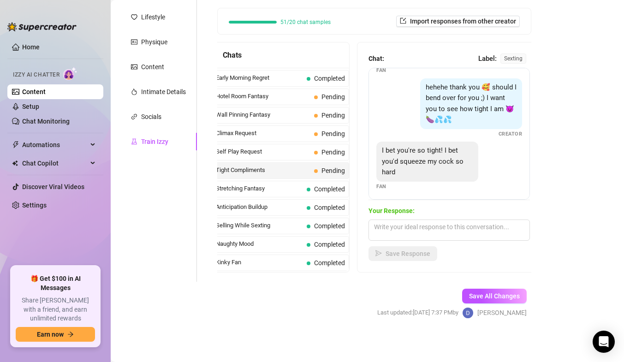
scroll to position [94, 0]
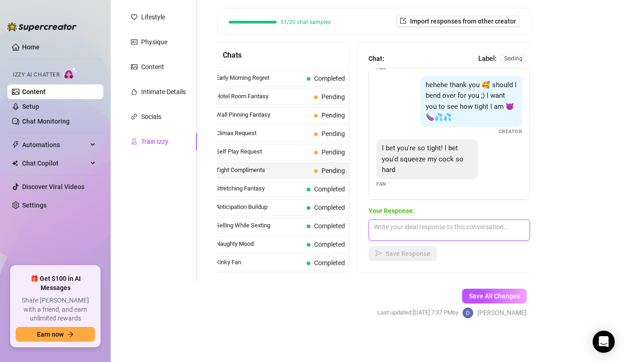
click at [412, 231] on textarea at bounding box center [448, 229] width 161 height 21
paste textarea "I know you would have loved it"
type textarea "I know you would have loved it"
click at [396, 250] on span "Save Response" at bounding box center [407, 253] width 45 height 7
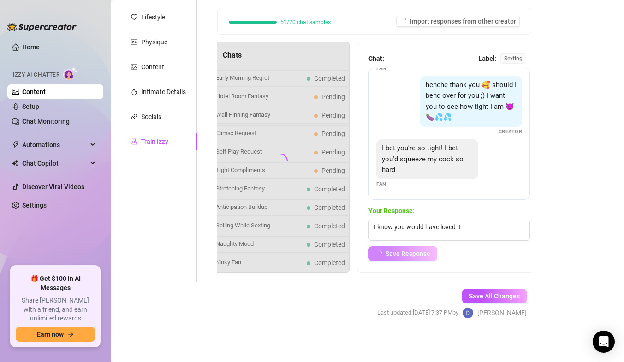
scroll to position [83, 0]
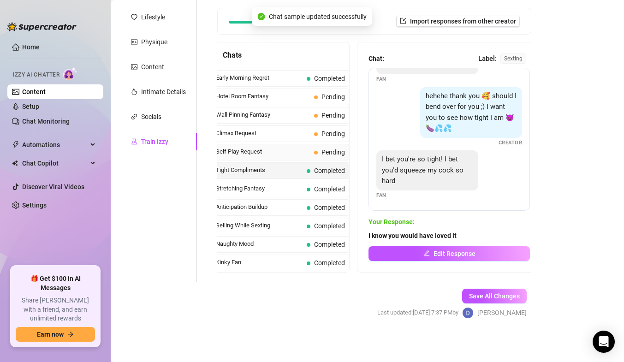
click at [271, 150] on span "Self Play Request" at bounding box center [263, 151] width 94 height 9
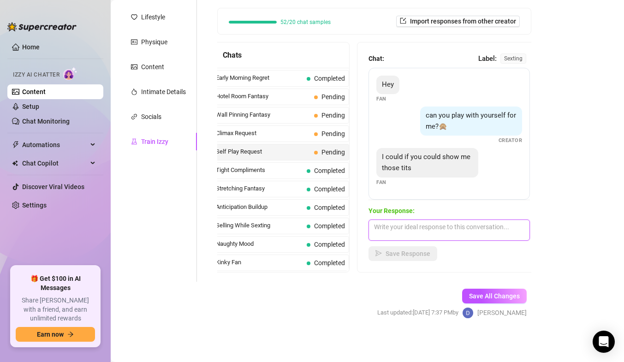
click at [399, 228] on textarea at bounding box center [448, 229] width 161 height 21
paste textarea "You’ll get to see them — I’ll send you some fantastic pictures of them that I k…"
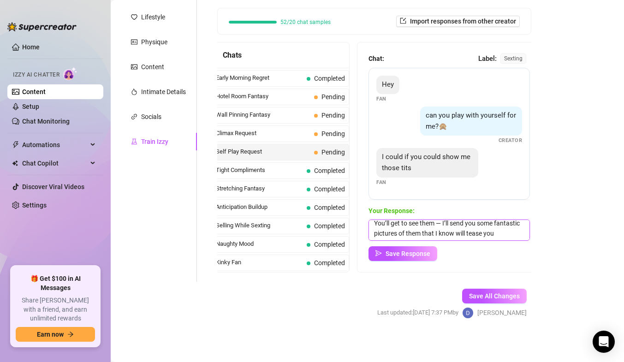
click at [398, 224] on textarea "You’ll get to see them — I’ll send you some fantastic pictures of them that I k…" at bounding box center [448, 229] width 161 height 21
type textarea "You’ll get to see them, I’ll send you some fantastic pictures of them that I kn…"
click at [413, 253] on span "Save Response" at bounding box center [407, 253] width 45 height 7
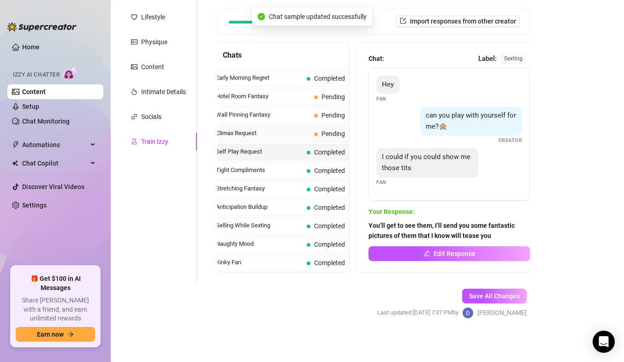
click at [299, 134] on span "Climax Request" at bounding box center [263, 133] width 94 height 9
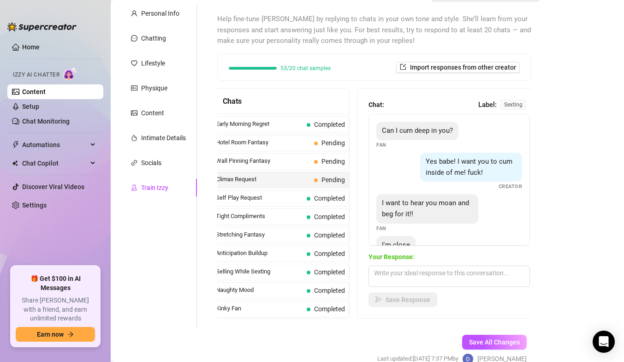
scroll to position [29, 0]
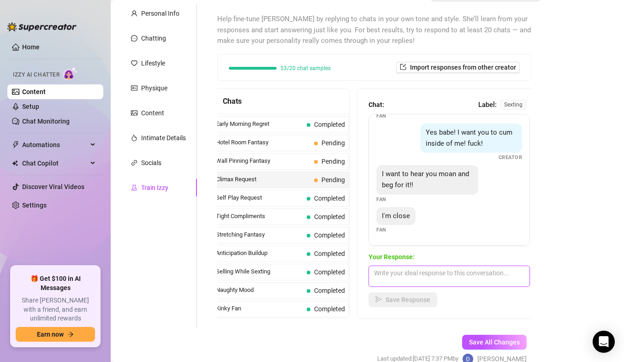
click at [412, 276] on textarea at bounding box center [448, 275] width 161 height 21
paste textarea "I want you to keep going, don’t stop. I just want more of this energy between u…"
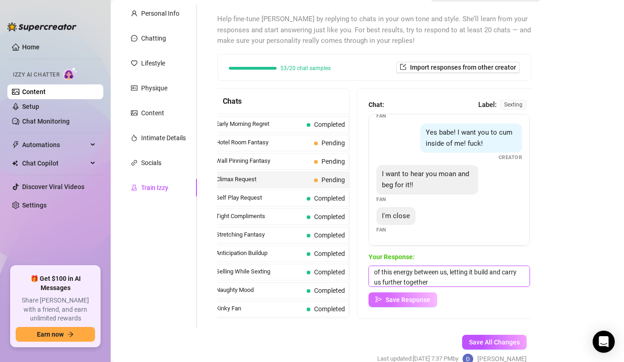
type textarea "I want you to keep going, don’t stop. I just want more of this energy between u…"
click at [405, 297] on span "Save Response" at bounding box center [407, 299] width 45 height 7
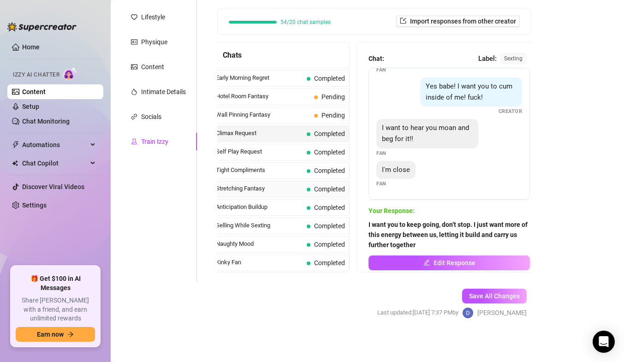
scroll to position [320, 0]
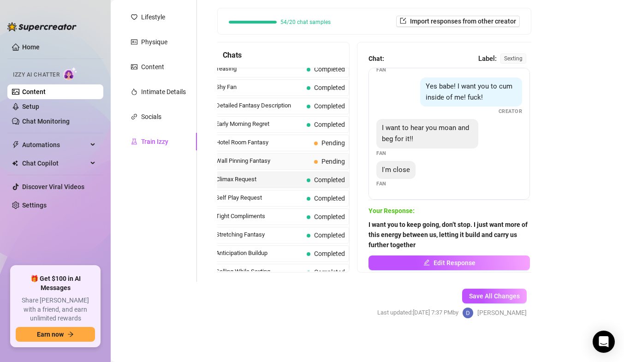
click at [282, 162] on span "Wall Pinning Fantasy" at bounding box center [263, 160] width 94 height 9
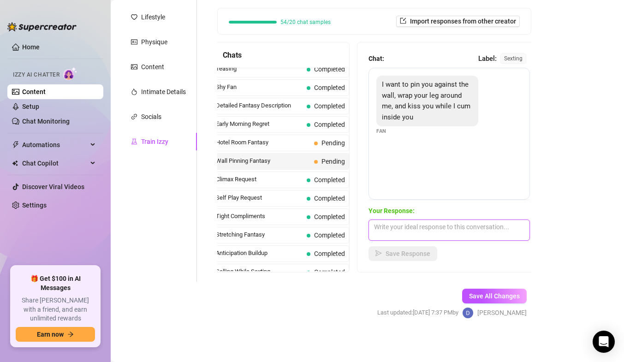
click at [426, 232] on textarea at bounding box center [448, 229] width 161 height 21
paste textarea "That was so wonderful to hear, tell me more about what you’d like to do… I want…"
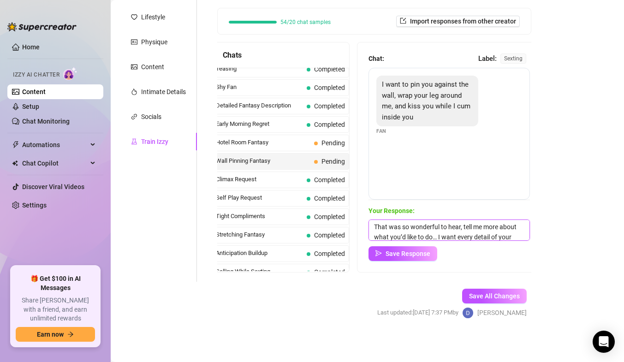
scroll to position [11, 0]
click at [396, 226] on textarea "That was so wonderful to hear, tell me more about what you’d like to do… I want…" at bounding box center [448, 229] width 161 height 21
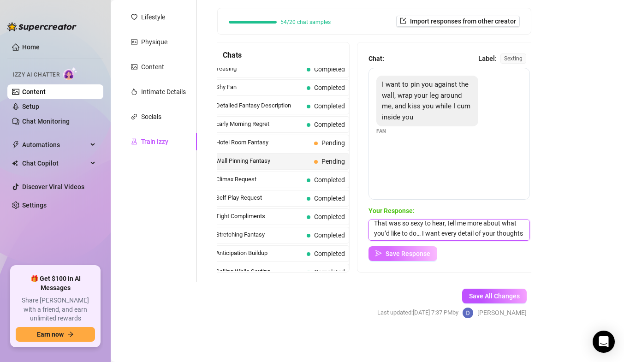
type textarea "That was so sexy to hear, tell me more about what you’d like to do… I want ever…"
click at [405, 251] on span "Save Response" at bounding box center [407, 253] width 45 height 7
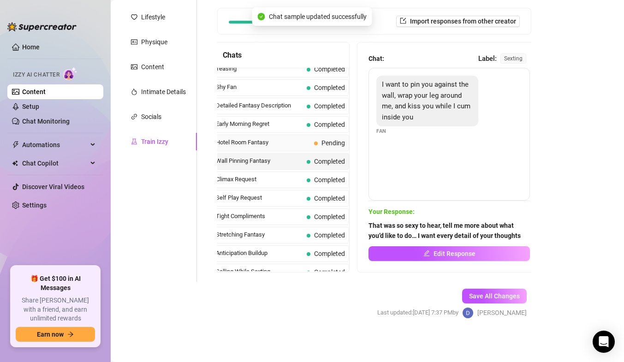
click at [252, 143] on span "Hotel Room Fantasy" at bounding box center [263, 142] width 94 height 9
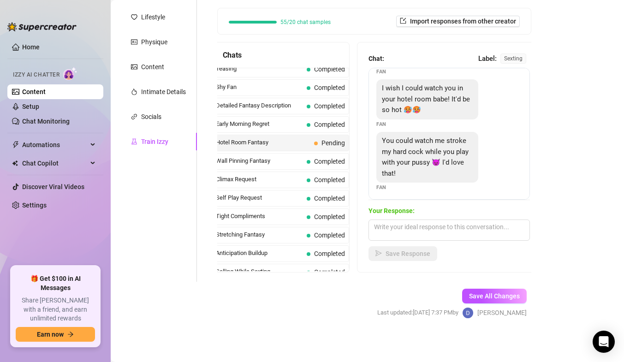
scroll to position [53, 0]
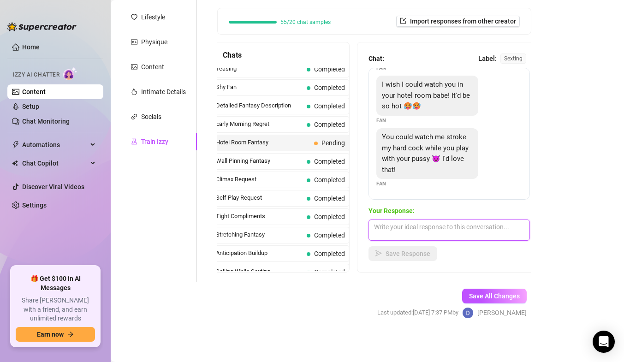
paste textarea "Or we can make it happen right here and now… I’ll send you something tempting, …"
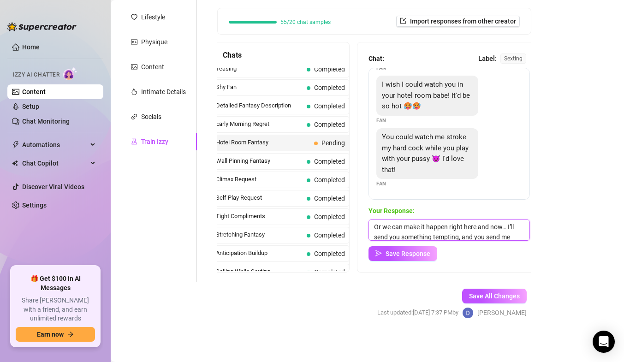
scroll to position [21, 0]
click at [427, 226] on textarea "Or we can make it happen right here and now… I’ll send you something tempting, …" at bounding box center [448, 229] width 161 height 21
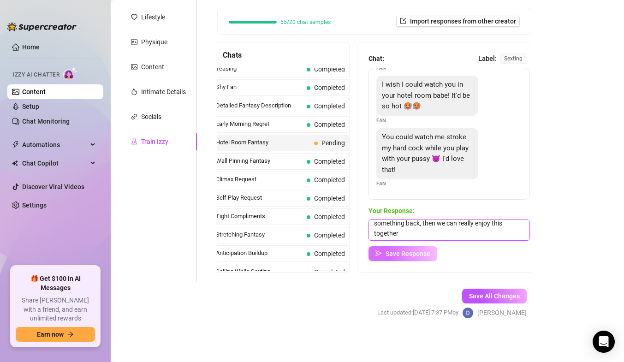
type textarea "Or we can make it happen right here and now… I’ll send you something tempting, …"
click at [404, 253] on span "Save Response" at bounding box center [407, 253] width 45 height 7
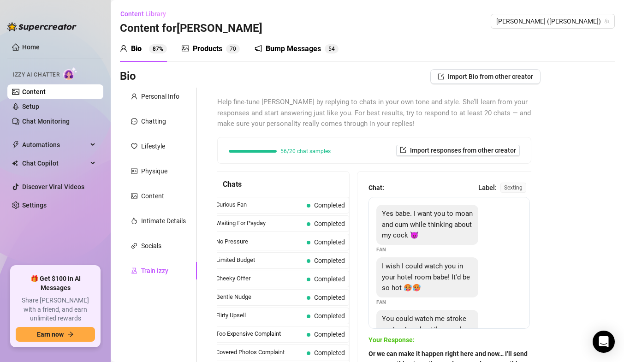
scroll to position [129, 0]
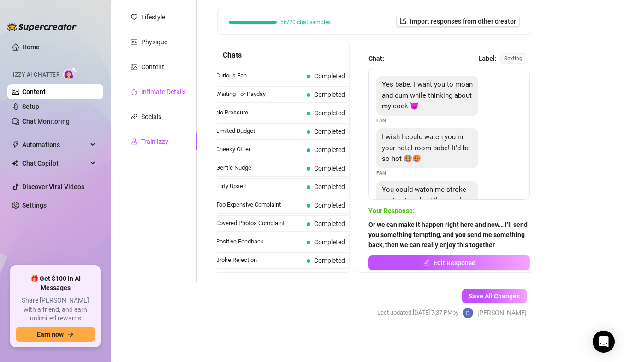
click at [156, 94] on div "Intimate Details" at bounding box center [163, 92] width 45 height 10
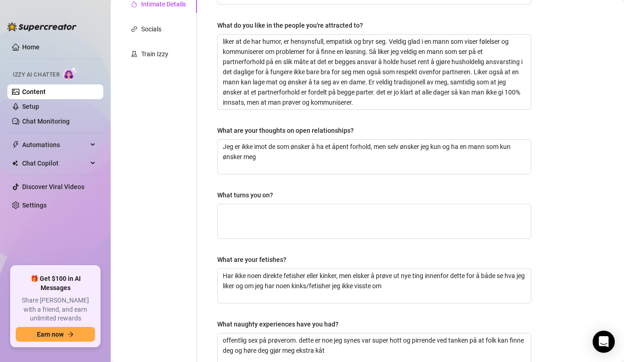
scroll to position [221, 0]
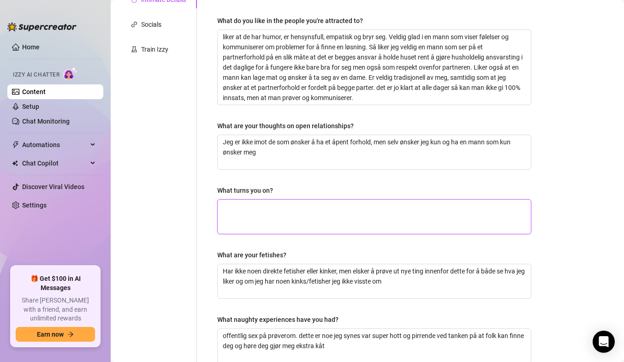
click at [263, 211] on textarea "What turns you on?" at bounding box center [374, 217] width 313 height 34
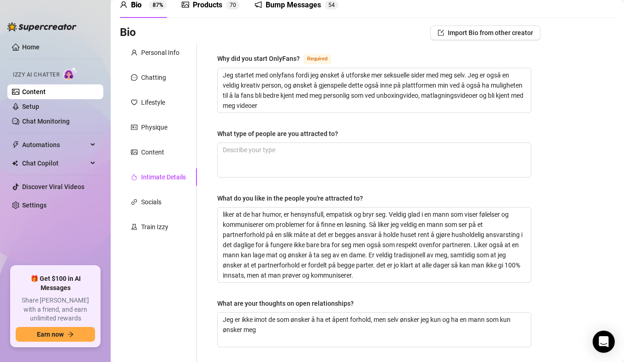
scroll to position [0, 0]
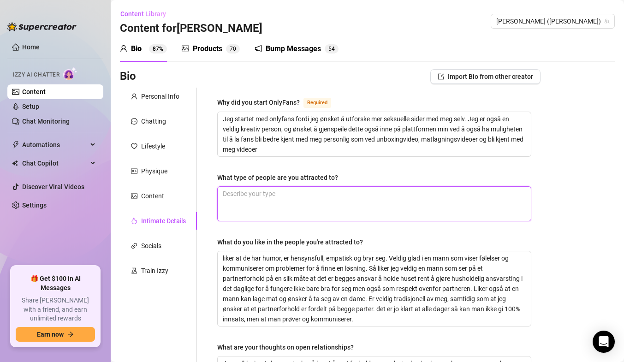
click at [259, 193] on textarea "What type of people are you attracted to?" at bounding box center [374, 204] width 313 height 34
type textarea "J"
type textarea "Je"
type textarea "Jeg"
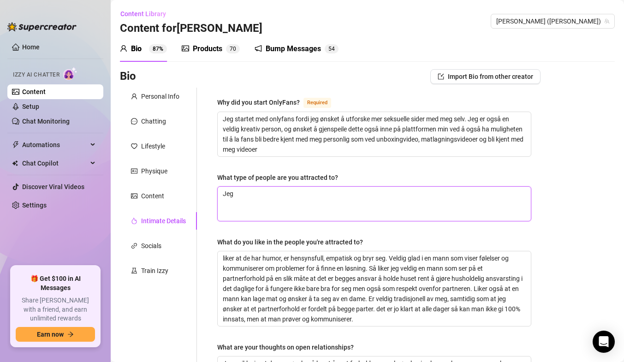
type textarea "Jeg e"
type textarea "Jeg er"
type textarea "Jeg er t"
type textarea "Jeg er ti"
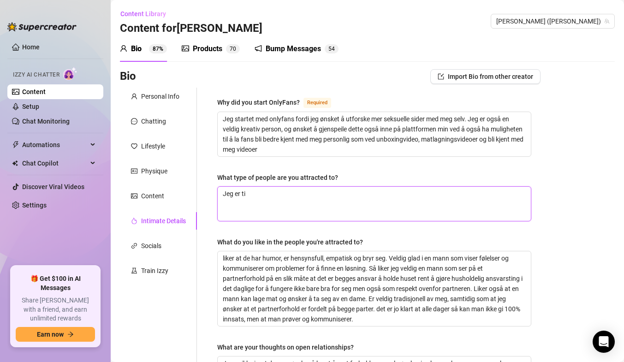
type textarea "Jeg er til"
type textarea "Jeg er tilt"
type textarea "Jeg er tiltr"
type textarea "Jeg er tiltru"
type textarea "Jeg er tiltruk"
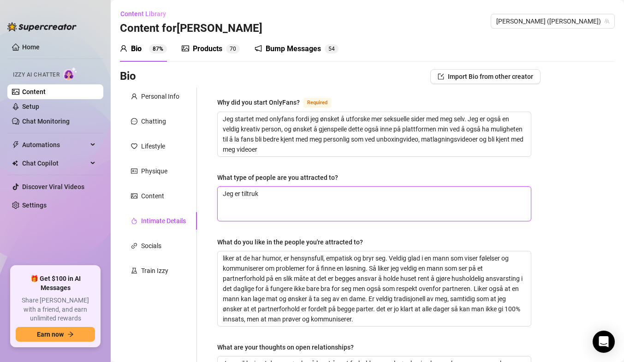
type textarea "Jeg er tiltrukk"
type textarea "Jeg er tiltrukke"
type textarea "Jeg er tiltrukket"
type textarea "Jeg er tiltrukket a"
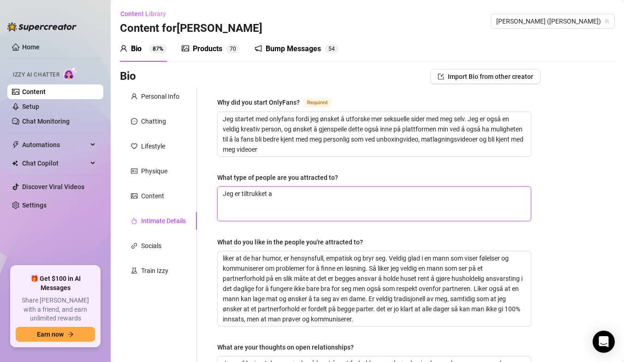
type textarea "Jeg er tiltrukket av"
type textarea "Jeg er tiltrukket av m"
type textarea "Jeg er tiltrukket av me"
type textarea "Jeg er tiltrukket av men"
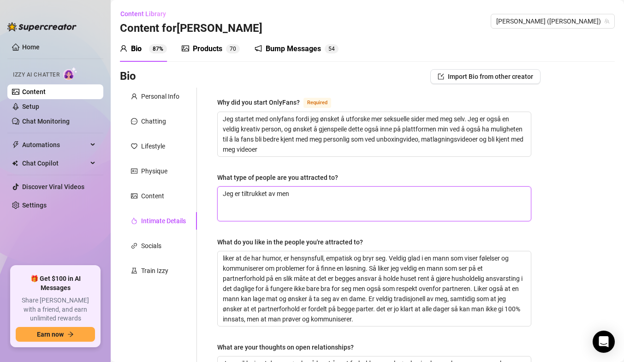
type textarea "Jeg er tiltrukket av me"
type textarea "Jeg er tiltrukket av m"
type textarea "Jeg er tiltrukket av"
type textarea "Jeg er tiltrukket av m"
type textarea "Jeg er tiltrukket av me"
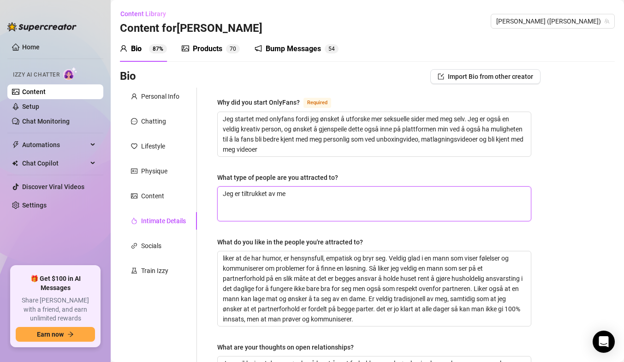
type textarea "Jeg er tiltrukket av men"
type textarea "Jeg er tiltrukket av menn"
type textarea "Jeg er tiltrukket av menn s"
type textarea "Jeg er tiltrukket av menn so"
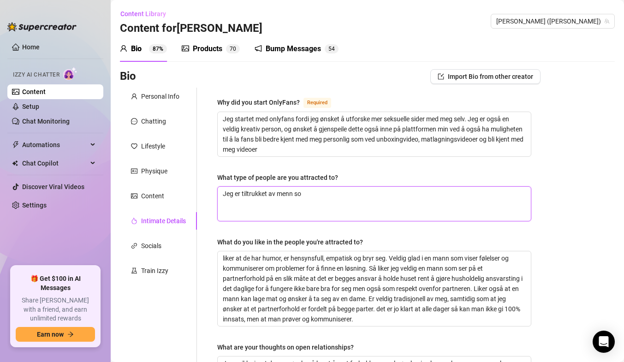
type textarea "Jeg er tiltrukket av menn som"
type textarea "Jeg er tiltrukket av menn som g"
type textarea "Jeg er tiltrukket av menn som gi"
type textarea "Jeg er tiltrukket av menn som gir"
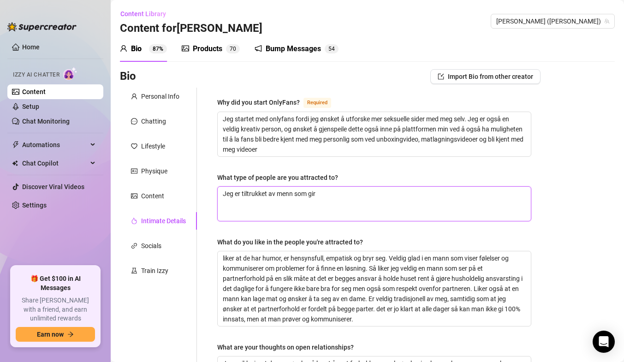
type textarea "Jeg er tiltrukket av menn som gir"
type textarea "Jeg er tiltrukket av menn som gir m"
type textarea "Jeg er tiltrukket av menn som gir me"
type textarea "Jeg er tiltrukket av menn som gir meg"
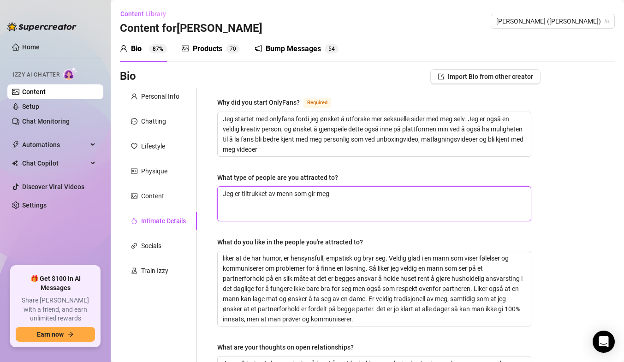
type textarea "Jeg er tiltrukket av menn som gir meg o"
type textarea "Jeg er tiltrukket av menn som gir meg op"
type textarea "Jeg er tiltrukket av menn som gir meg opp"
type textarea "Jeg er tiltrukket av menn som gir meg oppm"
type textarea "Jeg er tiltrukket av menn som gir meg oppme"
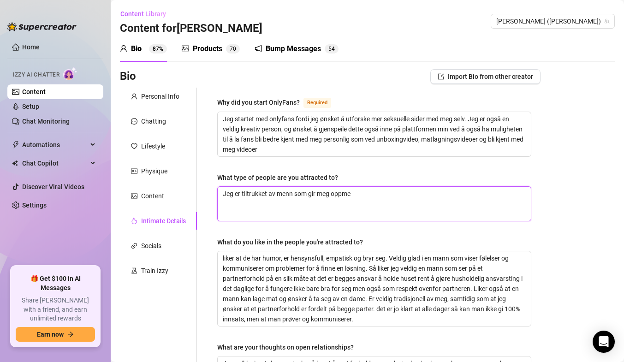
type textarea "Jeg er tiltrukket av menn som gir meg oppmer"
type textarea "Jeg er tiltrukket av menn som gir meg oppmerk"
type textarea "Jeg er tiltrukket av menn som gir meg oppmerks"
type textarea "Jeg er tiltrukket av menn som gir meg oppmerkso"
type textarea "Jeg er tiltrukket av menn som gir meg oppmerksom"
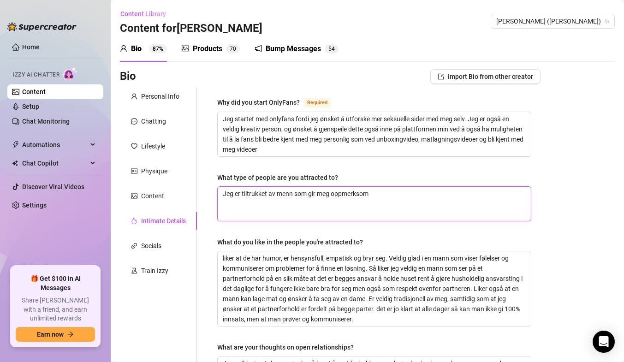
type textarea "Jeg er tiltrukket av menn som gir meg oppmerksomh"
type textarea "Jeg er tiltrukket av menn som gir meg oppmerksomhe"
type textarea "Jeg er tiltrukket av menn som gir meg oppmerksomhet"
type textarea "Jeg er tiltrukket av menn som gir meg oppmerksomhet o"
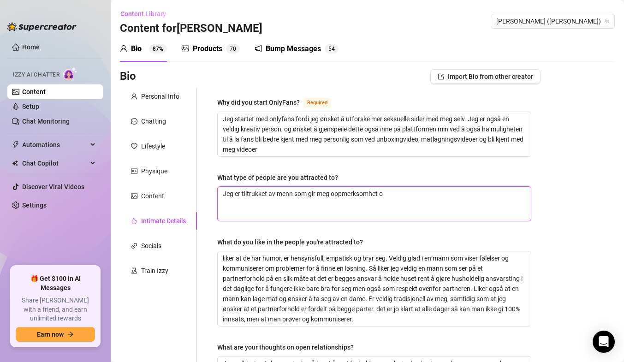
type textarea "Jeg er tiltrukket av menn som gir meg oppmerksomhet og"
type textarea "Jeg er tiltrukket av menn som gir meg oppmerksomhet og e"
type textarea "Jeg er tiltrukket av menn som gir meg oppmerksomhet og er"
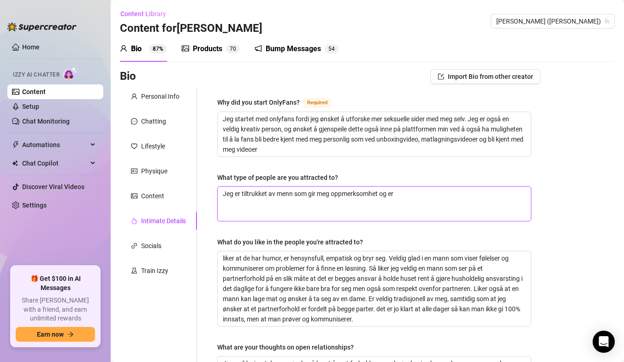
type textarea "Jeg er tiltrukket av menn som gir meg oppmerksomhet og er l"
type textarea "Jeg er tiltrukket av menn som gir meg oppmerksomhet og er li"
type textarea "Jeg er tiltrukket av menn som gir meg oppmerksomhet og er lit"
type textarea "Jeg er tiltrukket av menn som gir meg oppmerksomhet og er litt"
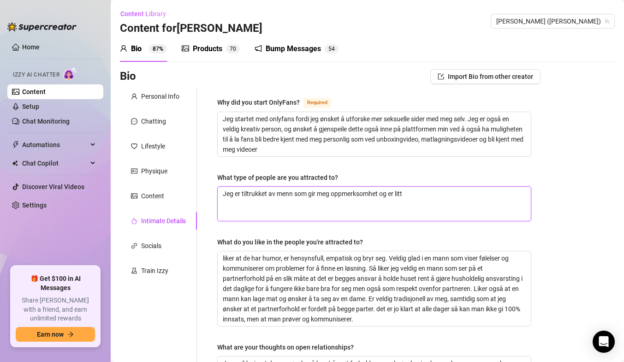
type textarea "Jeg er tiltrukket av menn som gir meg oppmerksomhet og er litt s"
type textarea "Jeg er tiltrukket av menn som gir meg oppmerksomhet og er litt sk"
type textarea "Jeg er tiltrukket av menn som gir meg oppmerksomhet og er litt ski"
type textarea "Jeg er tiltrukket av menn som gir meg oppmerksomhet og er litt skit"
type textarea "Jeg er tiltrukket av menn som gir meg oppmerksomhet og er litt skite"
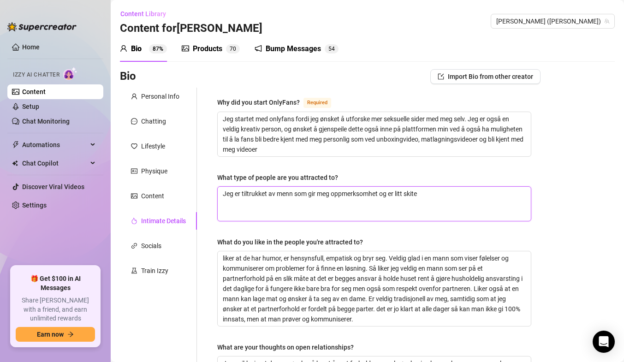
type textarea "Jeg er tiltrukket av menn som gir meg oppmerksomhet og er litt skiten"
type textarea "Jeg er tiltrukket av menn som gir meg oppmerksomhet og er litt skite"
type textarea "Jeg er tiltrukket av menn som gir meg oppmerksomhet og er litt skit"
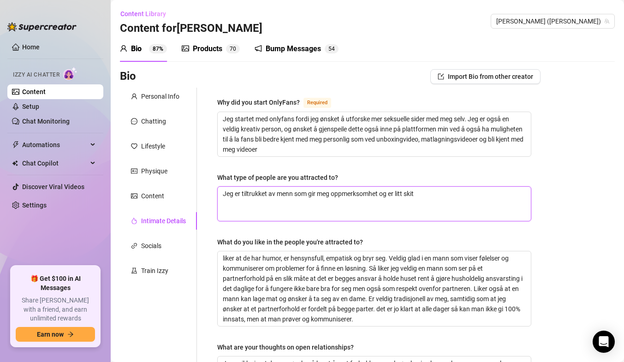
type textarea "Jeg er tiltrukket av menn som gir meg oppmerksomhet og er litt ski"
type textarea "Jeg er tiltrukket av menn som gir meg oppmerksomhet og er litt skit"
type textarea "Jeg er tiltrukket av menn som gir meg oppmerksomhet og er litt skitt"
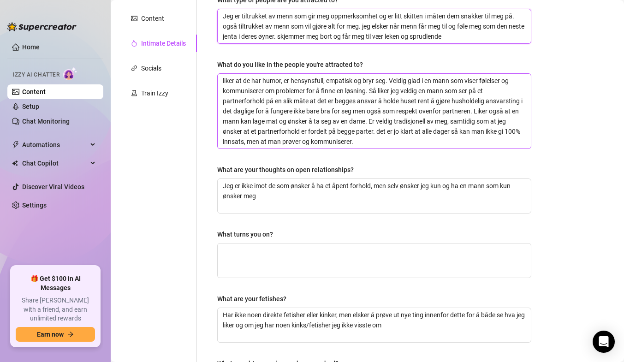
scroll to position [184, 0]
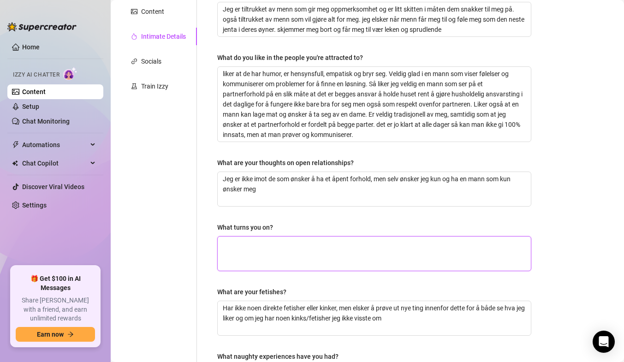
click at [242, 243] on textarea "What turns you on?" at bounding box center [374, 253] width 313 height 34
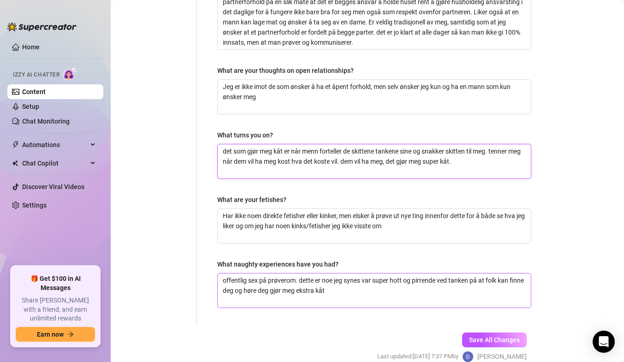
scroll to position [320, 0]
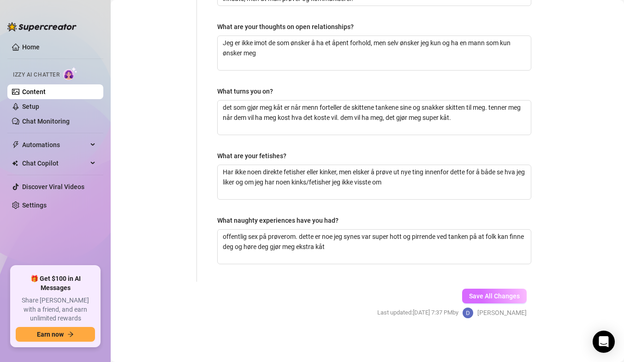
click at [471, 292] on span "Save All Changes" at bounding box center [494, 295] width 51 height 7
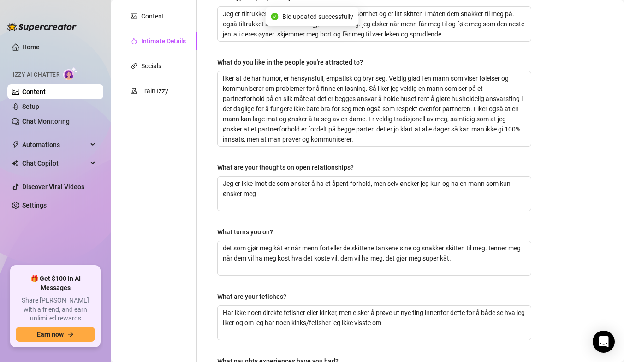
scroll to position [136, 0]
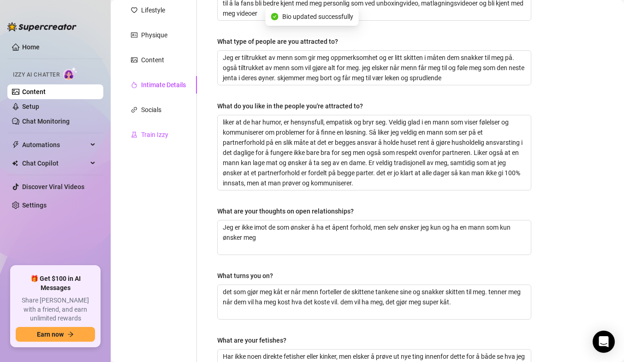
click at [151, 138] on div "Train Izzy" at bounding box center [154, 135] width 27 height 10
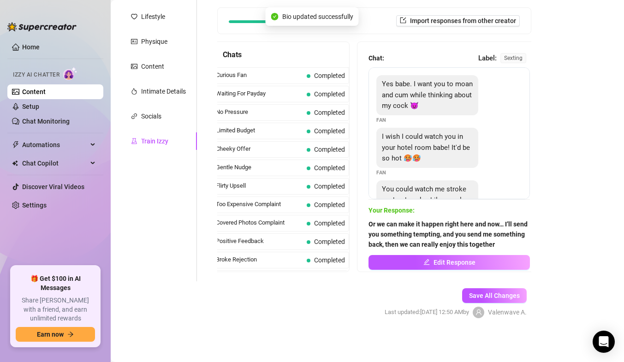
scroll to position [129, 0]
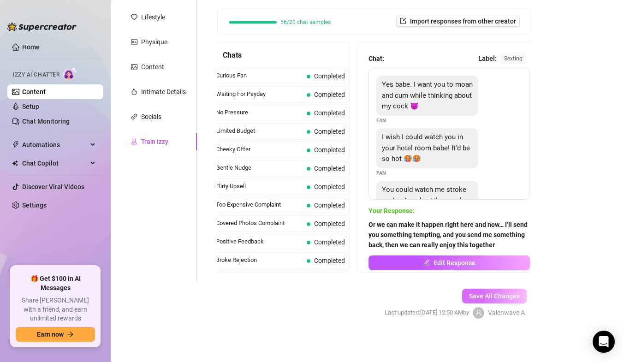
click at [473, 295] on span "Save All Changes" at bounding box center [494, 295] width 51 height 7
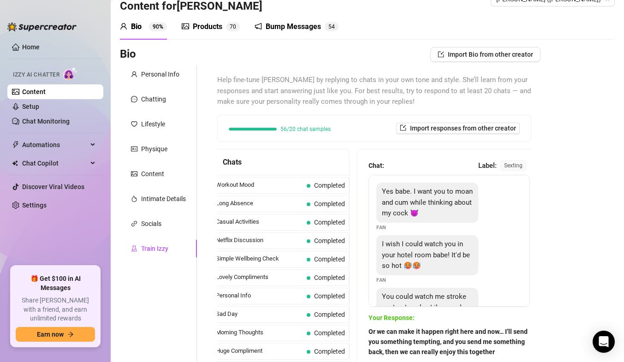
scroll to position [46, 0]
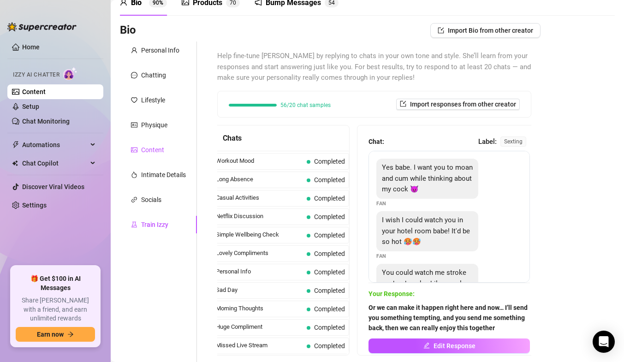
click at [153, 145] on div "Content" at bounding box center [152, 150] width 23 height 10
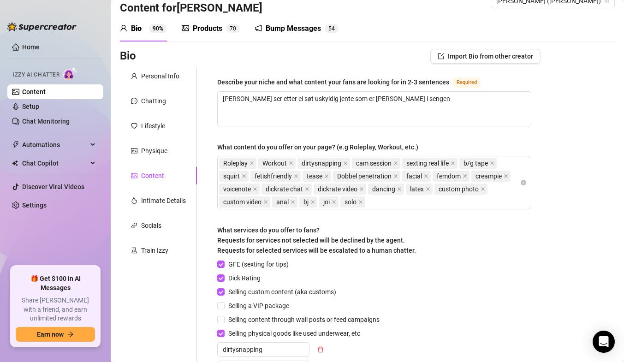
scroll to position [0, 0]
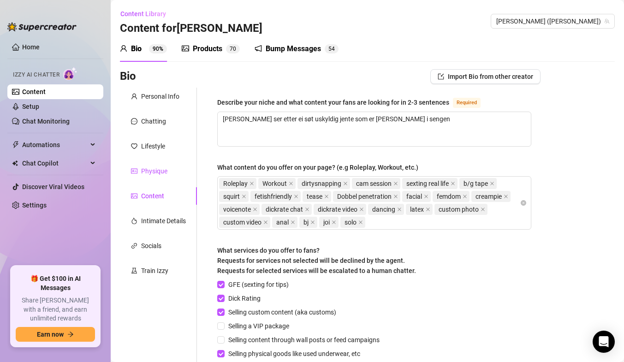
click at [162, 170] on div "Physique" at bounding box center [154, 171] width 26 height 10
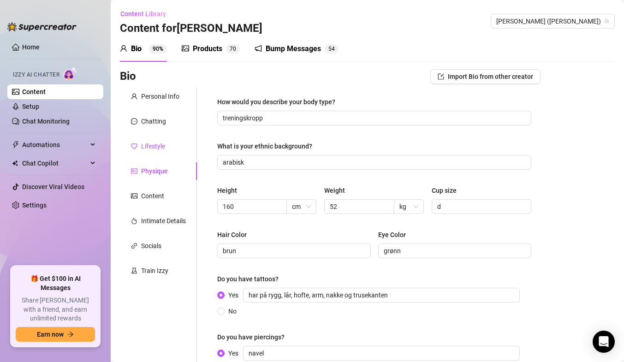
click at [161, 149] on div "Lifestyle" at bounding box center [153, 146] width 24 height 10
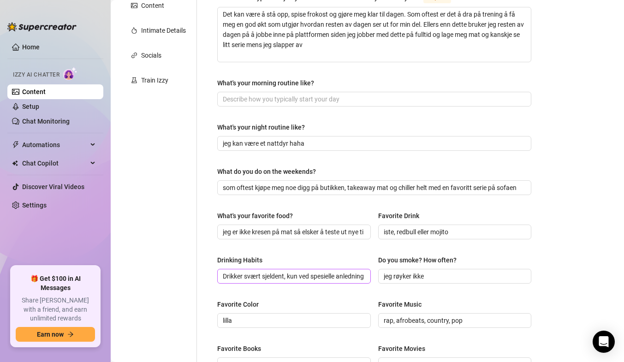
scroll to position [151, 0]
